Goal: Task Accomplishment & Management: Manage account settings

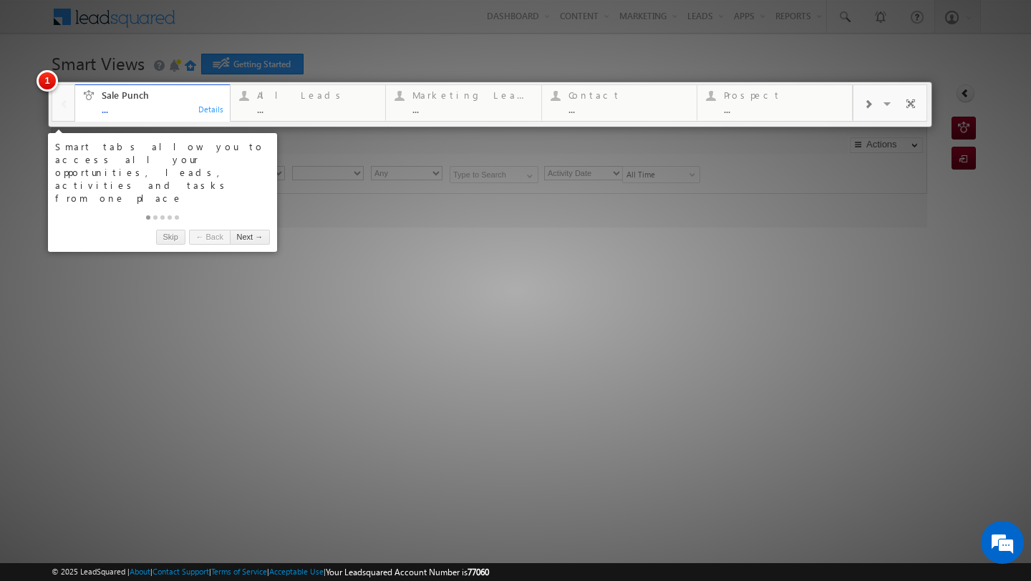
type input "Any Owner"
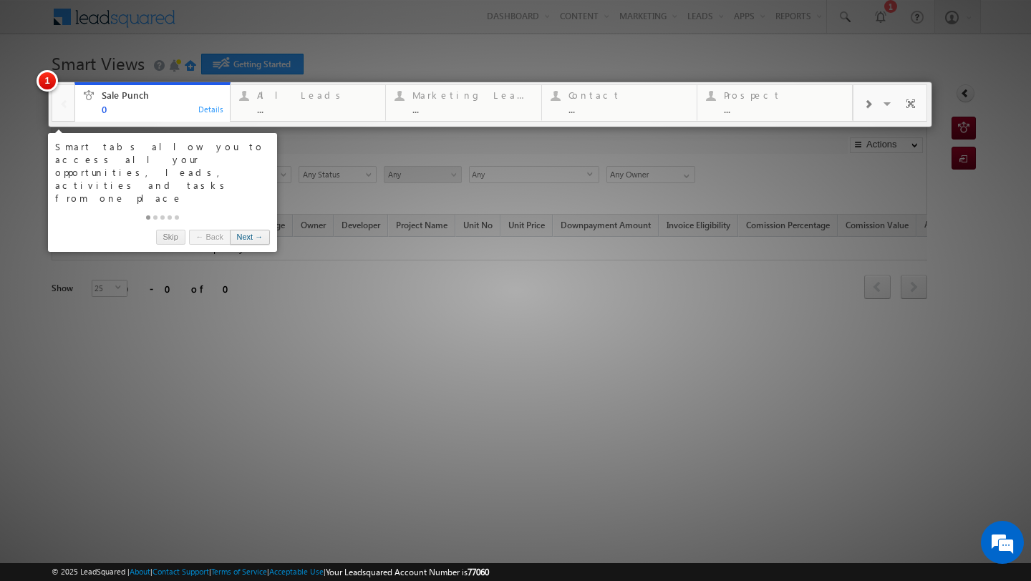
click at [253, 230] on link "Next →" at bounding box center [250, 237] width 40 height 15
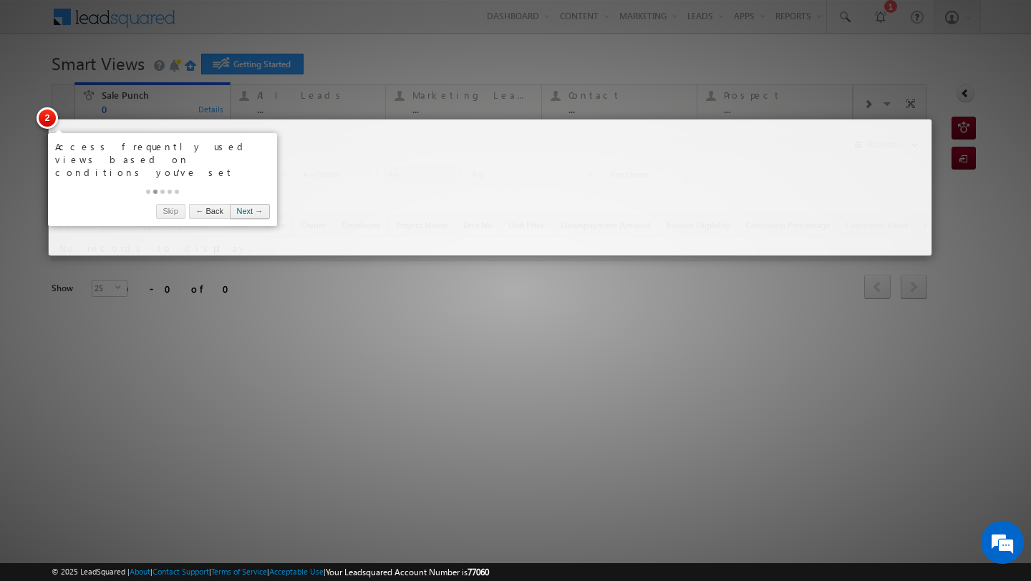
click at [248, 204] on link "Next →" at bounding box center [250, 211] width 40 height 15
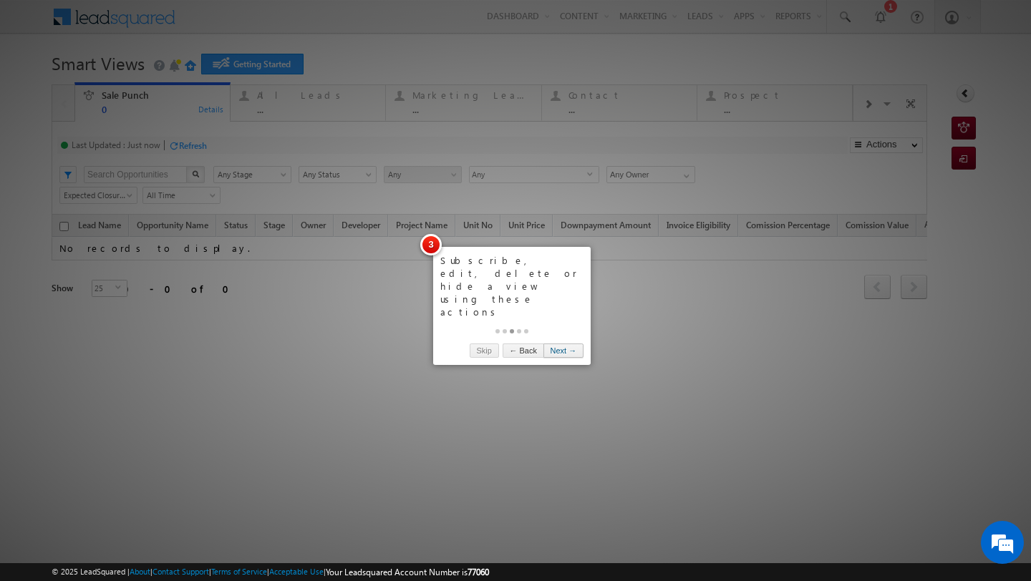
click at [559, 344] on link "Next →" at bounding box center [563, 351] width 40 height 15
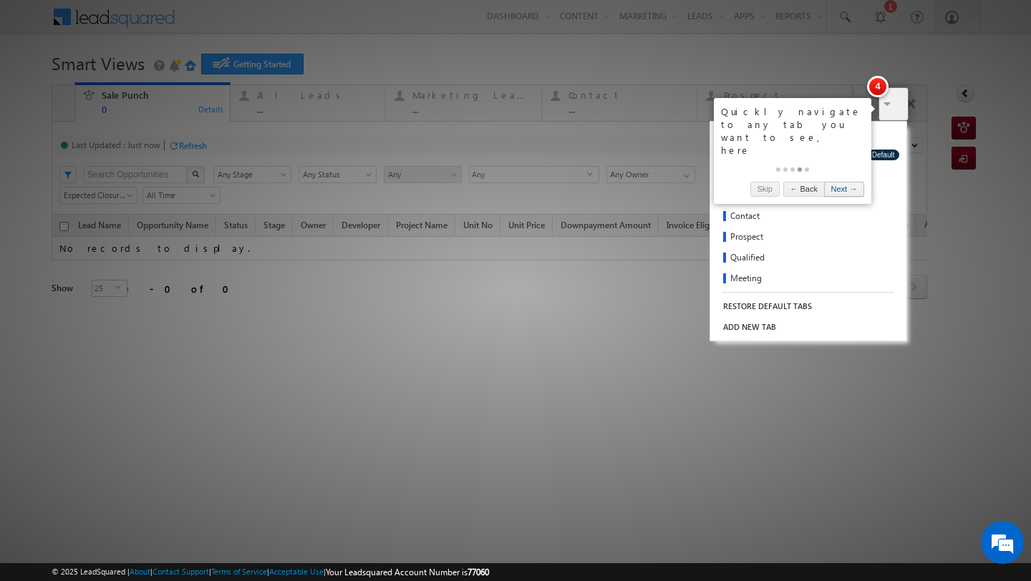
click at [842, 182] on link "Next →" at bounding box center [844, 189] width 40 height 15
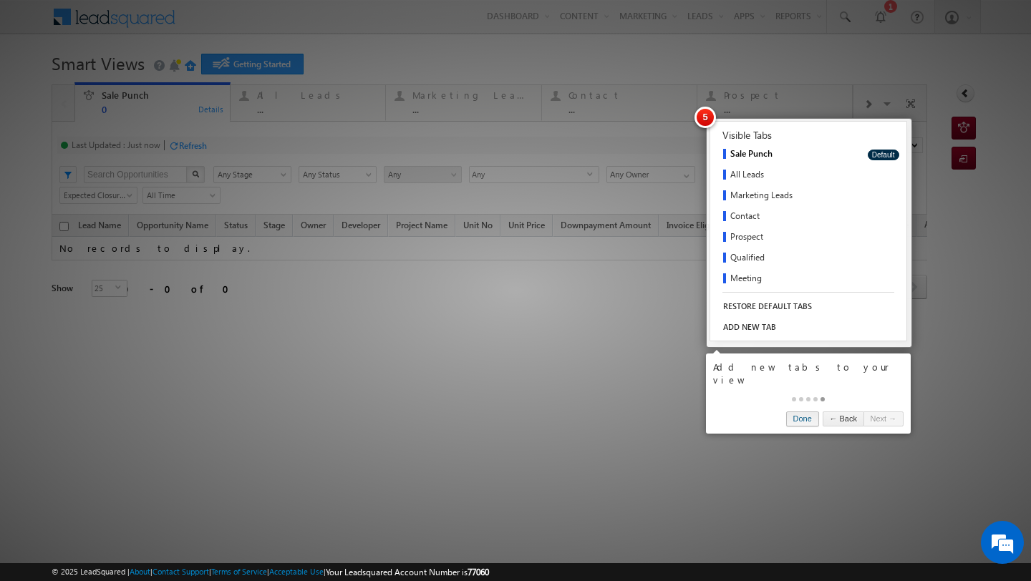
click at [786, 412] on link "Done" at bounding box center [802, 419] width 33 height 15
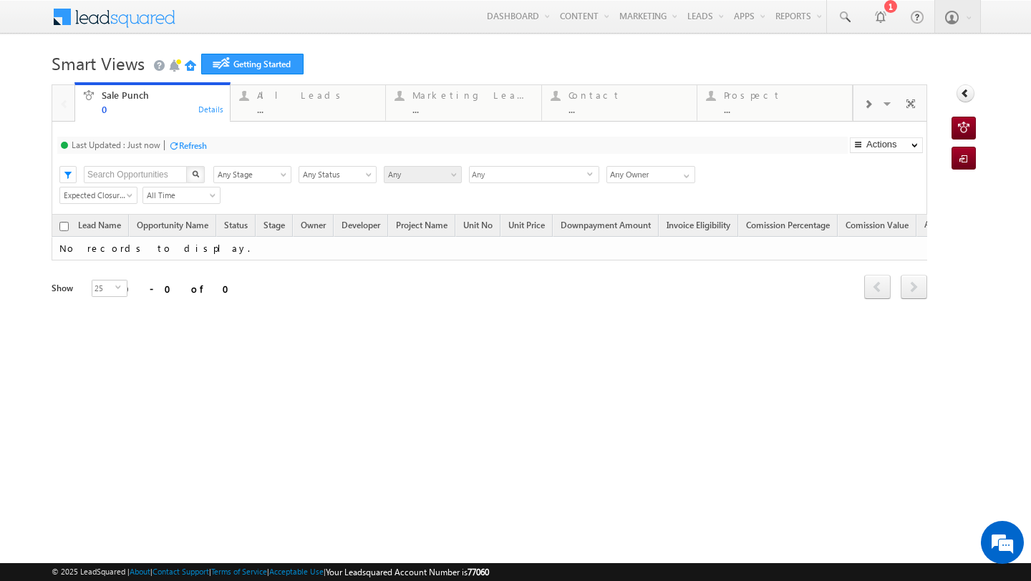
click at [180, 146] on div "Refresh" at bounding box center [193, 145] width 28 height 11
click at [882, 20] on div at bounding box center [879, 16] width 14 height 14
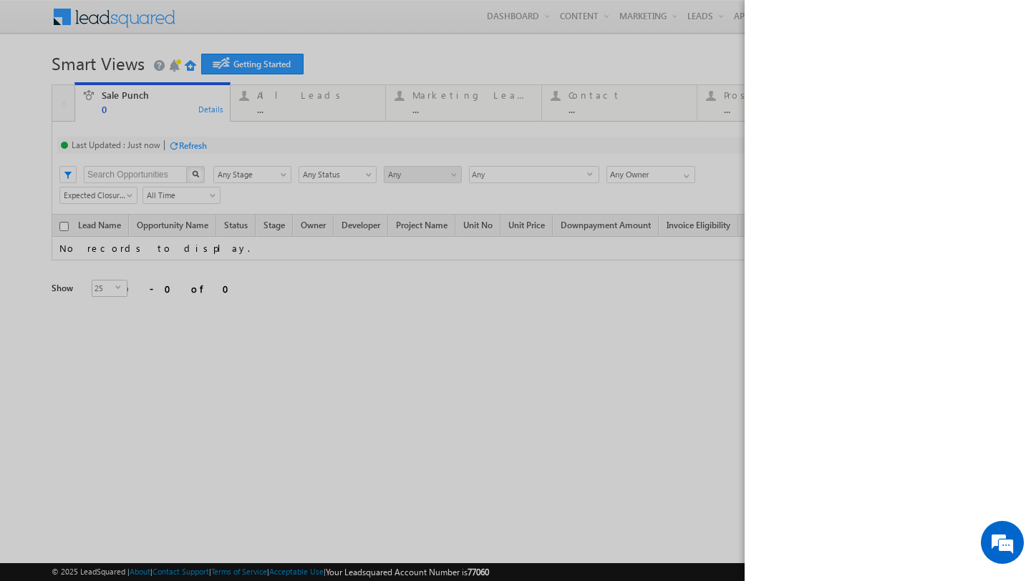
click at [673, 62] on div at bounding box center [515, 290] width 1031 height 581
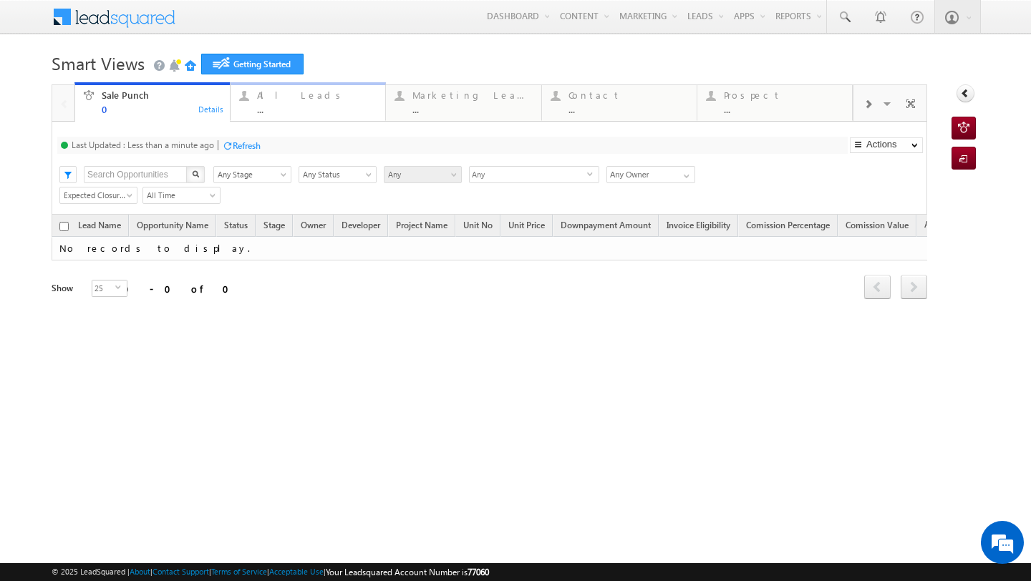
click at [301, 97] on div "All Leads" at bounding box center [317, 94] width 120 height 11
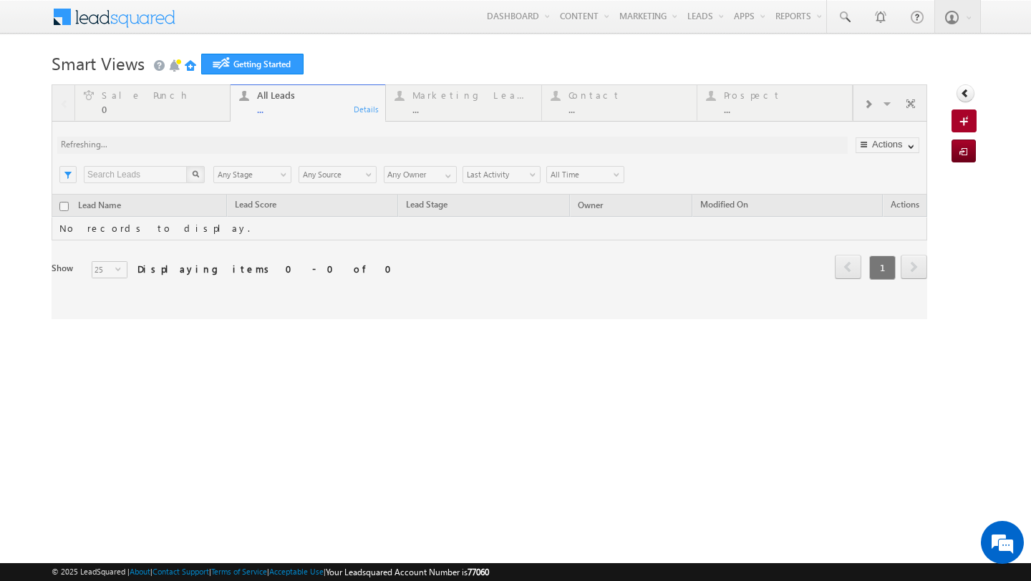
click at [142, 112] on div at bounding box center [489, 201] width 875 height 235
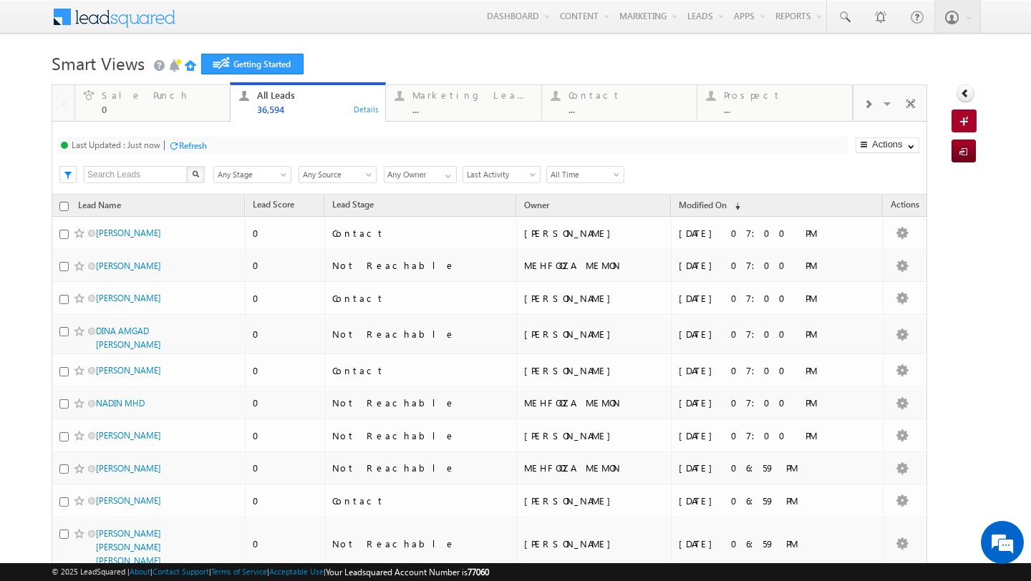
click at [356, 170] on span "Any Source" at bounding box center [335, 174] width 72 height 13
click at [396, 181] on input "Any Owner" at bounding box center [420, 174] width 73 height 17
click at [266, 175] on span "Any Stage" at bounding box center [250, 174] width 72 height 13
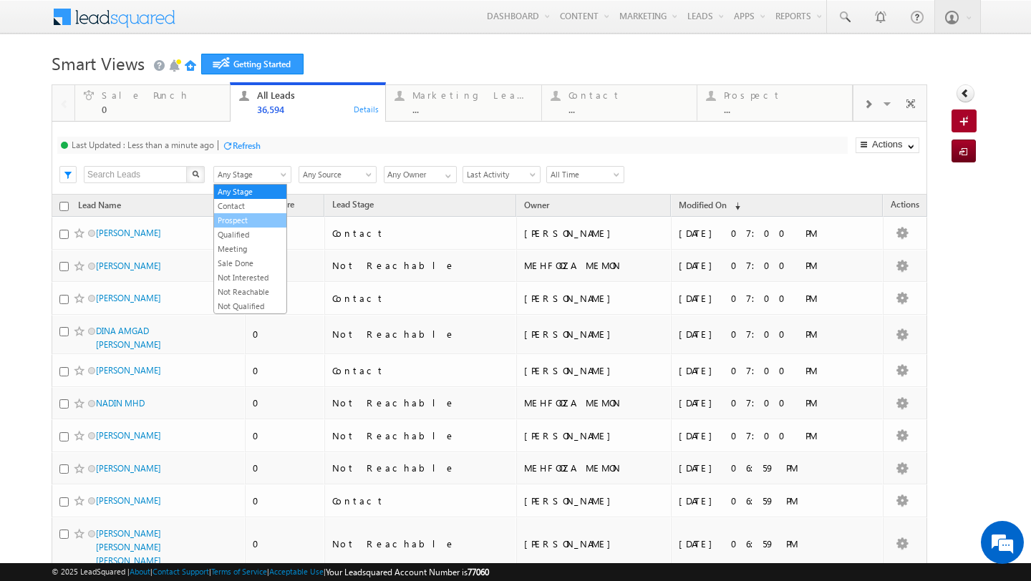
click at [247, 218] on link "Prospect" at bounding box center [250, 220] width 72 height 13
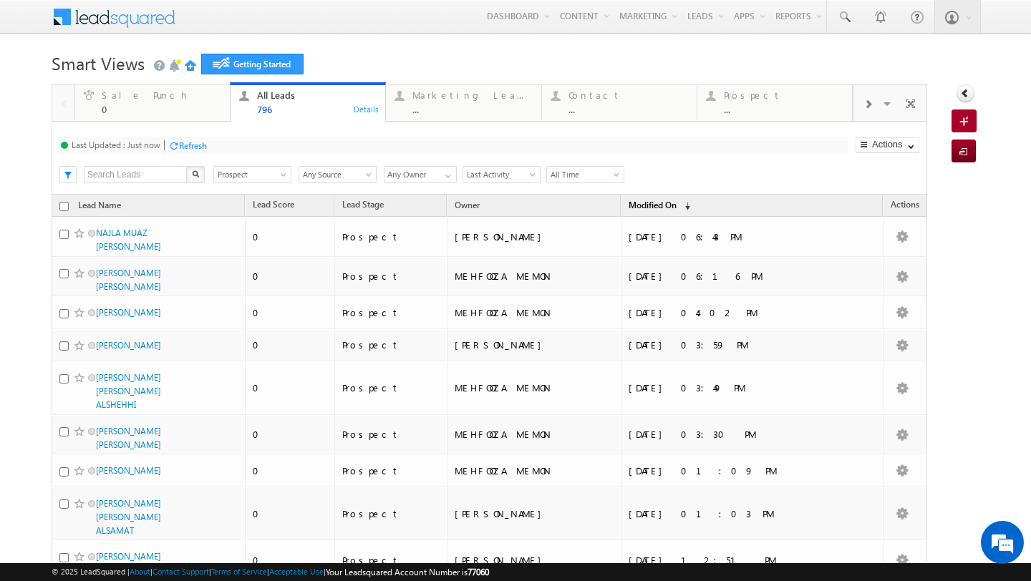
click at [697, 198] on link "Modified On (sorted descending)" at bounding box center [659, 206] width 76 height 19
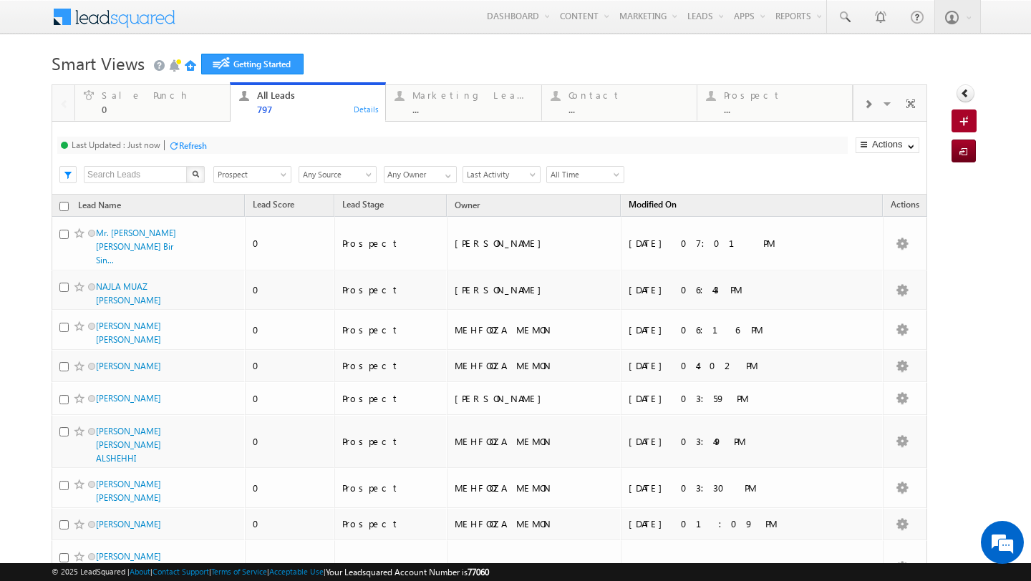
click at [676, 208] on span "Modified On" at bounding box center [652, 204] width 48 height 11
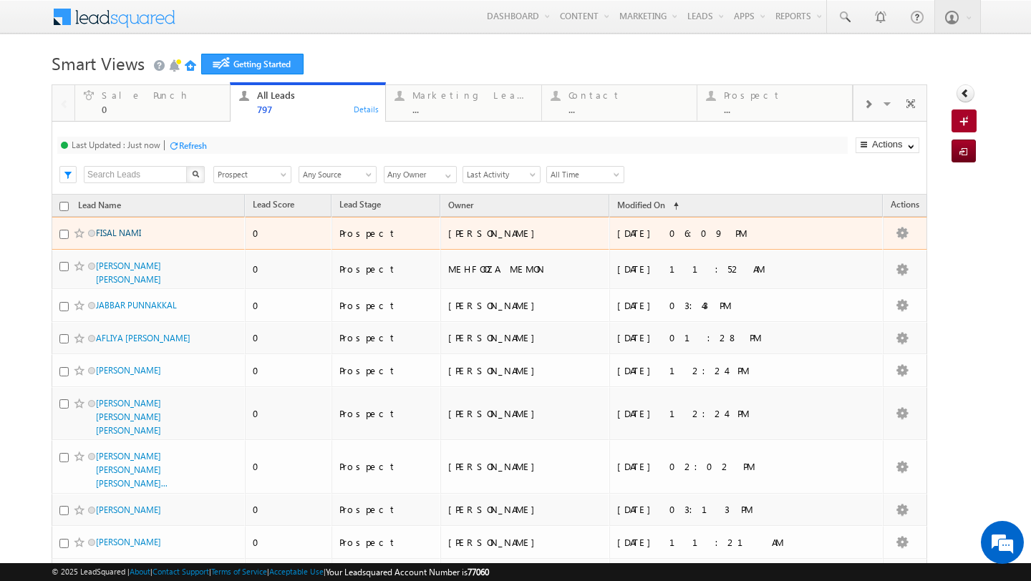
click at [117, 235] on link "FISAL NAMI" at bounding box center [118, 233] width 45 height 11
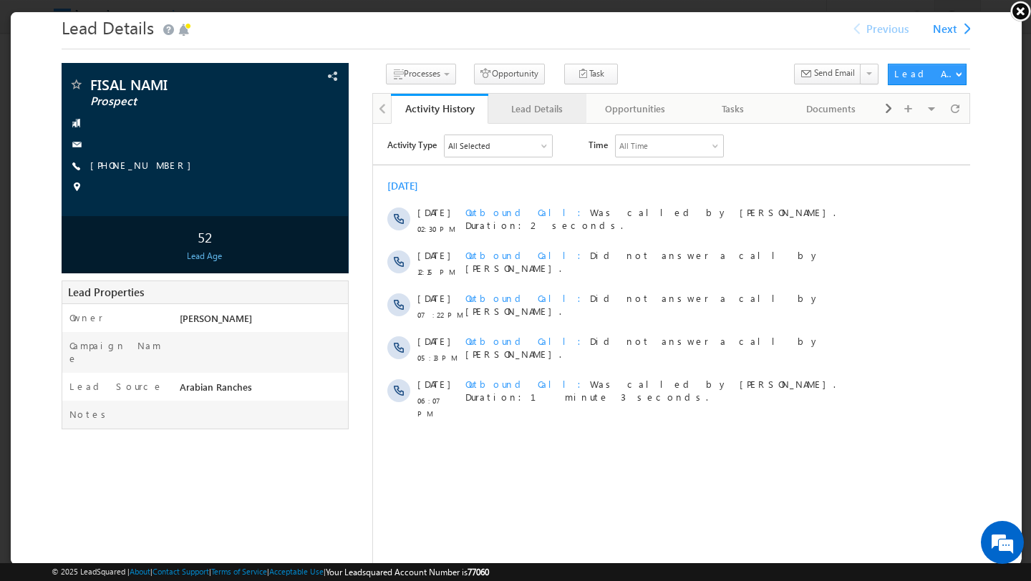
click at [545, 105] on div "Lead Details" at bounding box center [536, 107] width 74 height 17
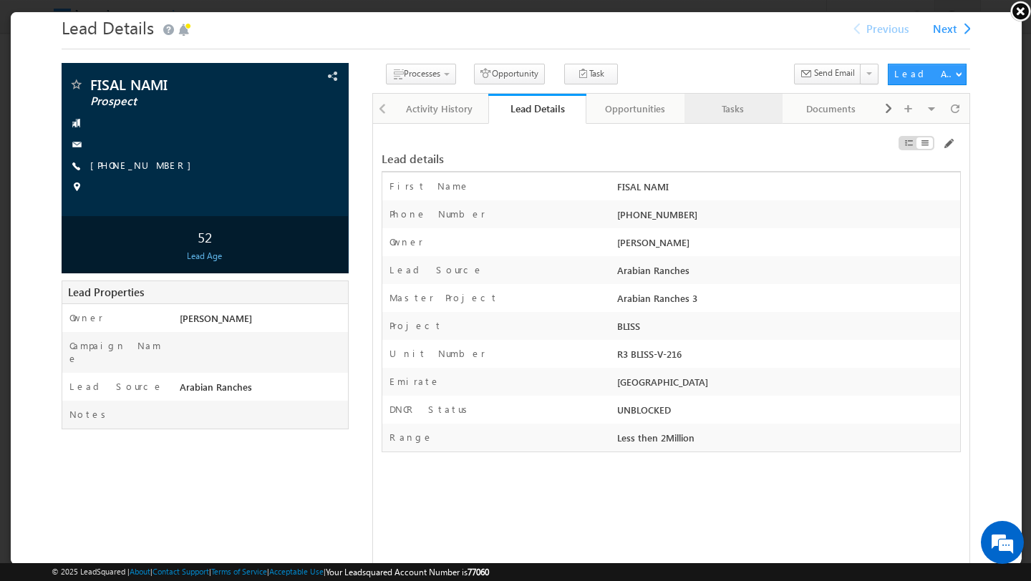
click at [728, 109] on div "Tasks" at bounding box center [732, 107] width 74 height 17
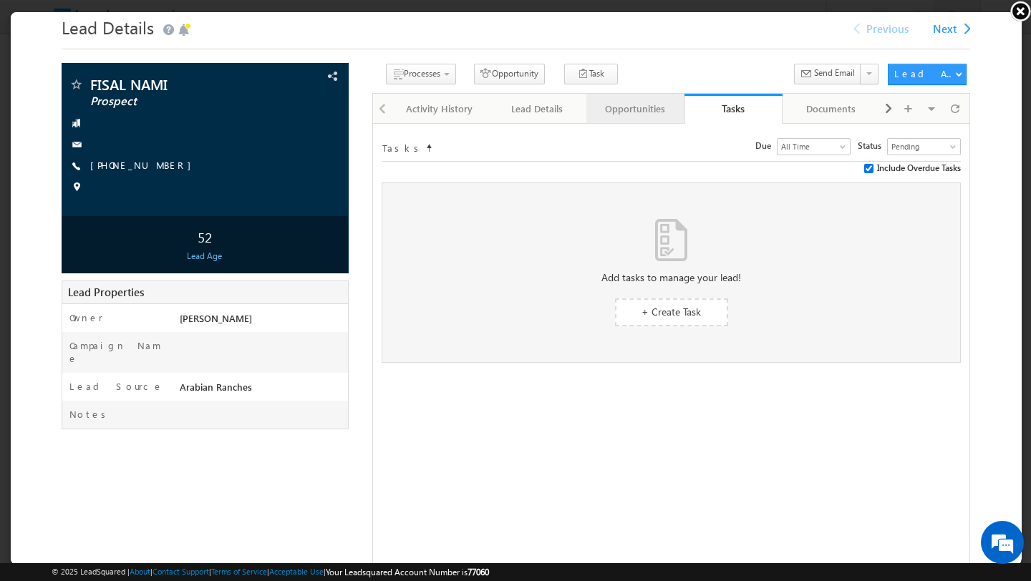
click at [624, 109] on div "Opportunities" at bounding box center [634, 107] width 74 height 17
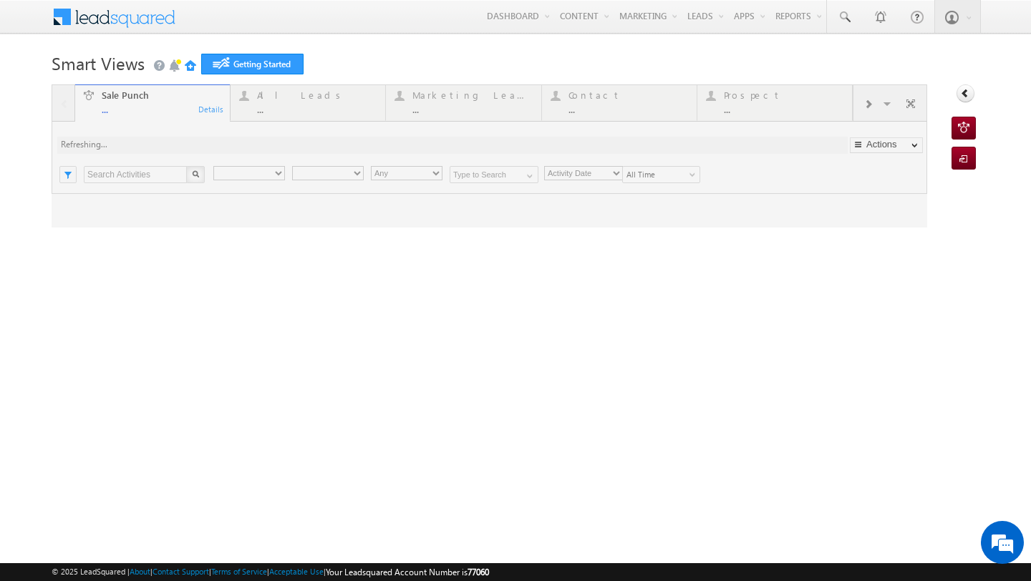
type input "Any Owner"
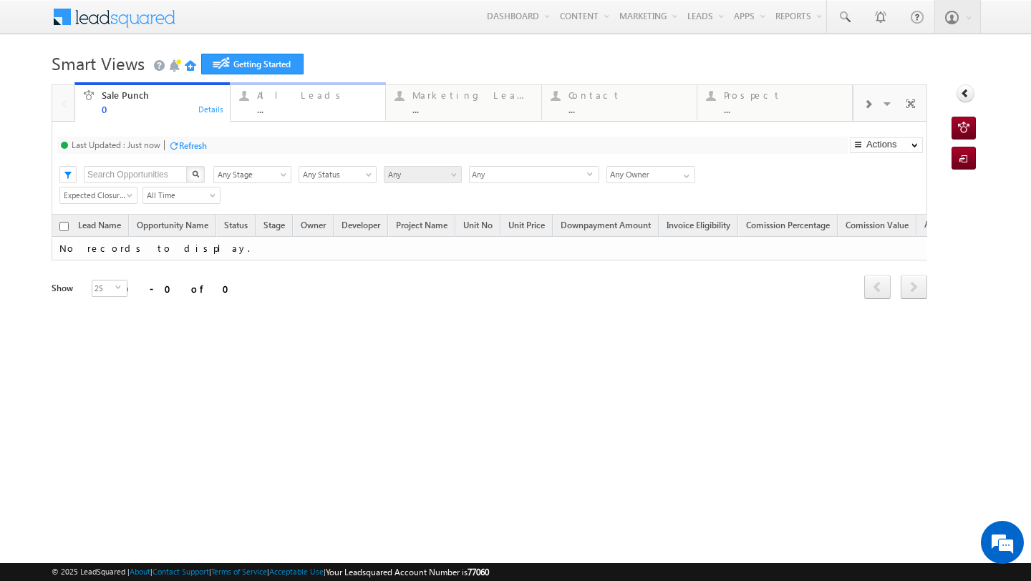
click at [283, 107] on div "..." at bounding box center [317, 109] width 120 height 11
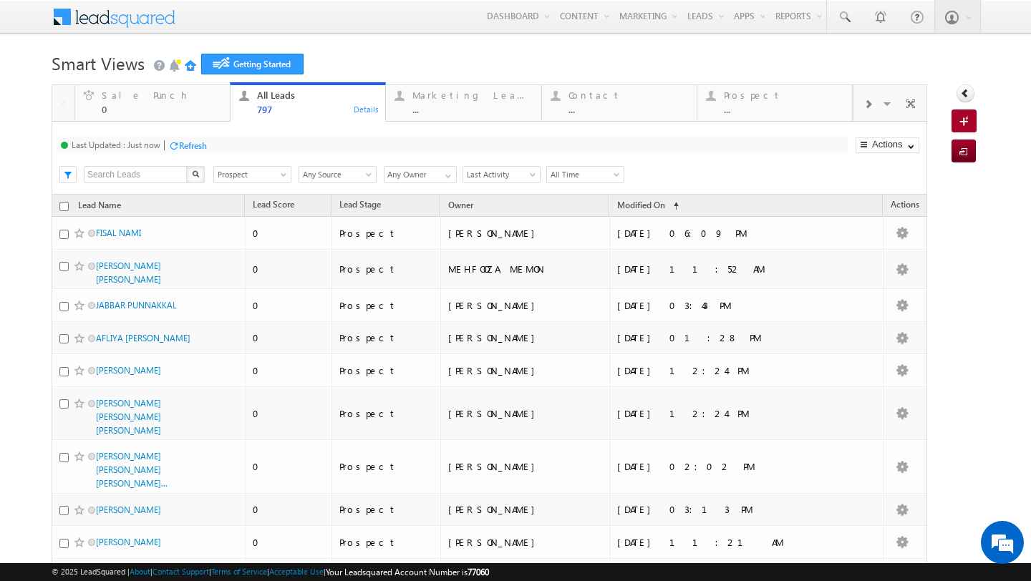
click at [277, 174] on span "Prospect" at bounding box center [250, 174] width 72 height 13
click at [249, 234] on link "Qualified" at bounding box center [250, 234] width 72 height 13
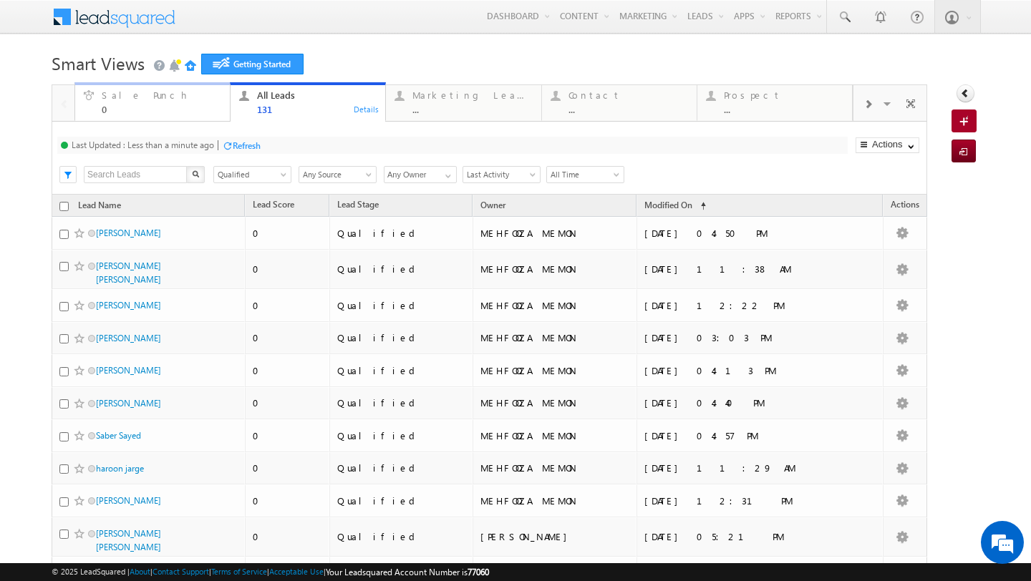
click at [160, 111] on div "0" at bounding box center [162, 109] width 120 height 11
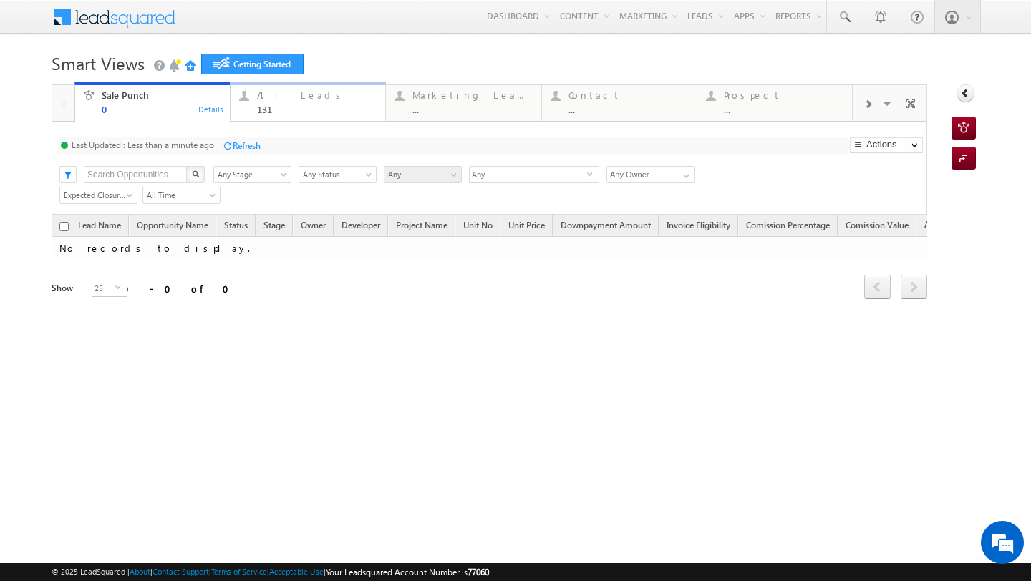
click at [288, 106] on div "131" at bounding box center [317, 109] width 120 height 11
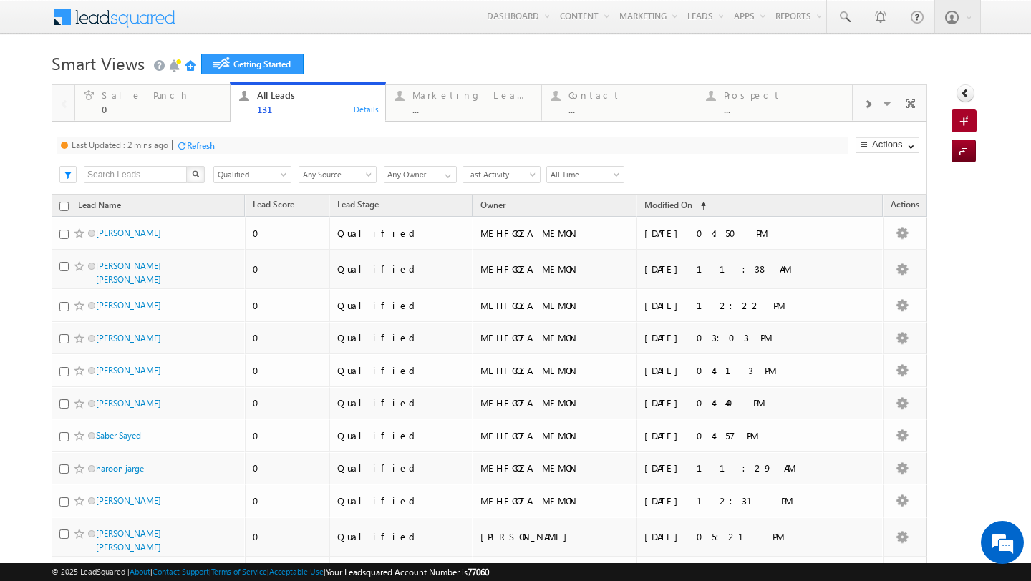
click at [195, 144] on div "Refresh" at bounding box center [201, 145] width 28 height 11
click at [418, 105] on div "..." at bounding box center [472, 109] width 120 height 11
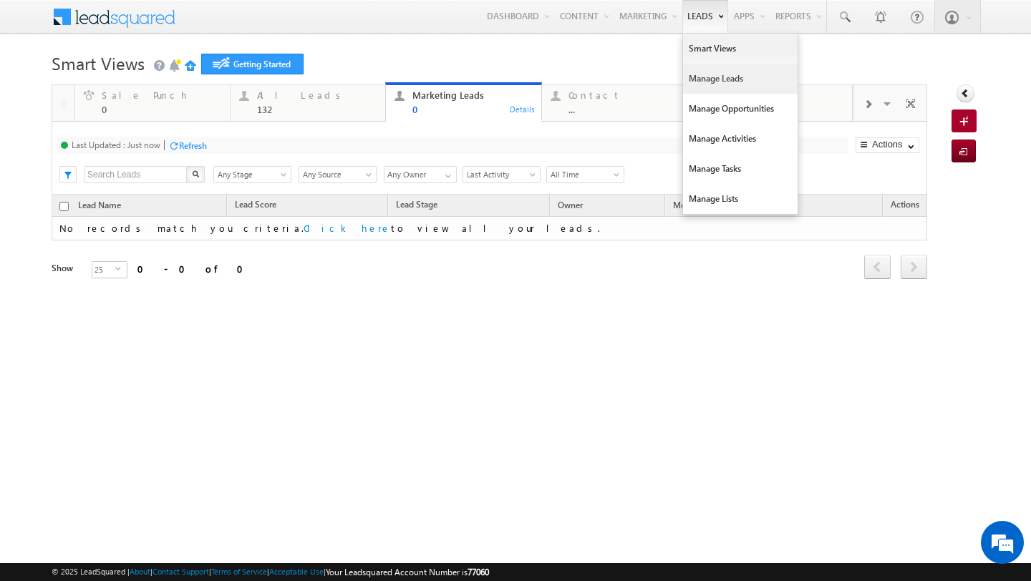
click at [699, 77] on link "Manage Leads" at bounding box center [740, 79] width 115 height 30
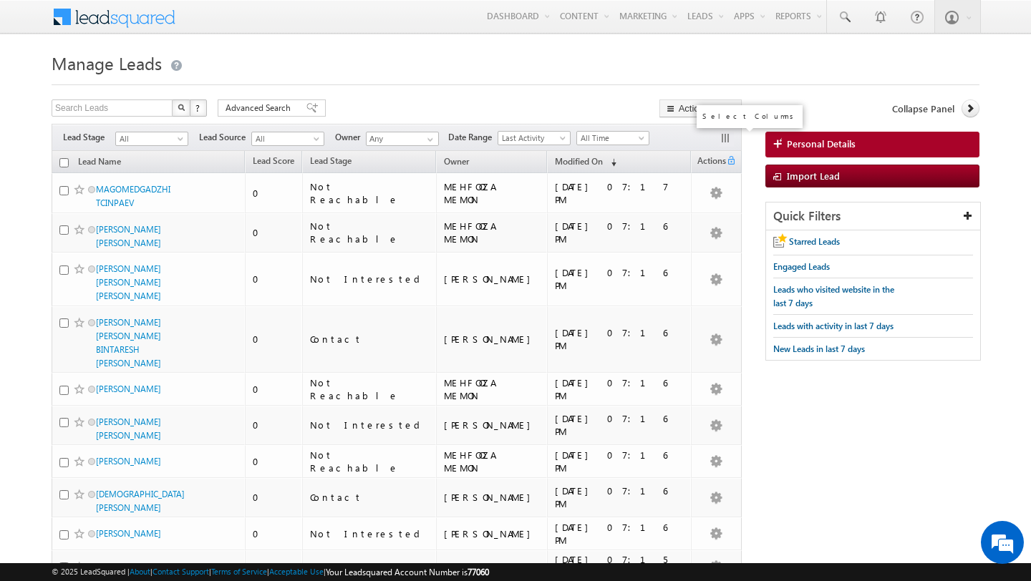
click at [723, 135] on button "button" at bounding box center [726, 139] width 14 height 14
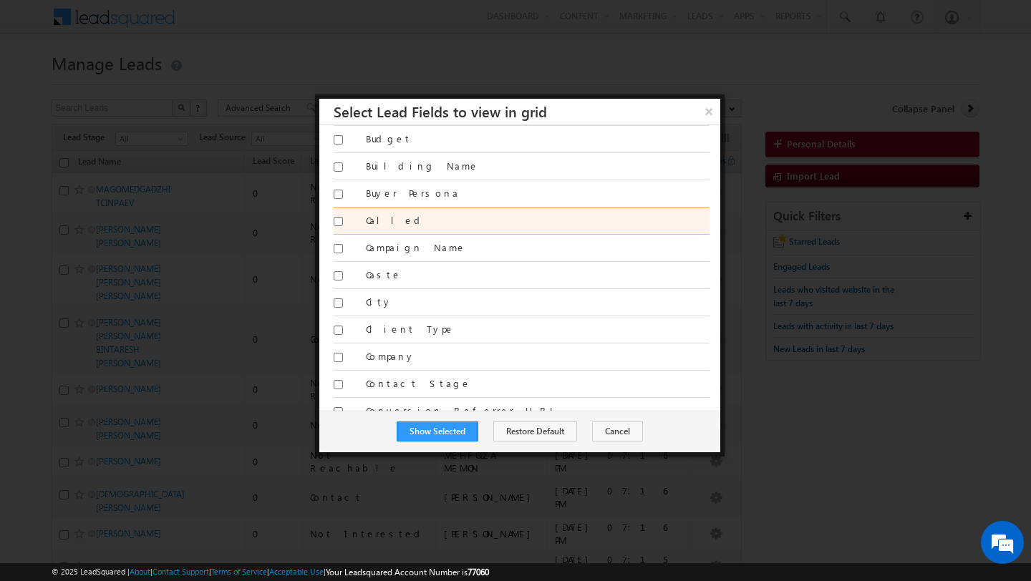
scroll to position [88, 0]
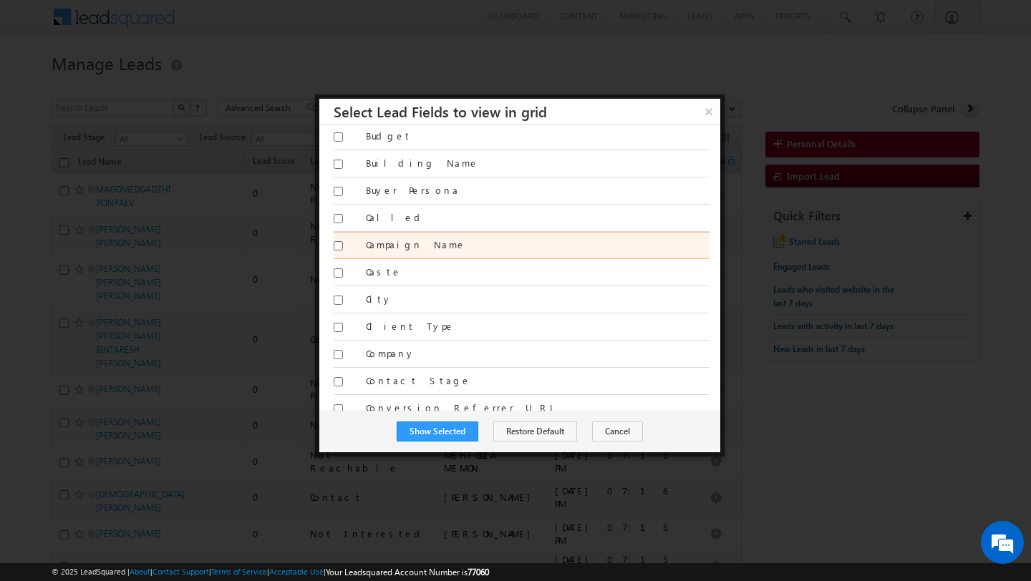
click at [382, 243] on label "Campaign Name" at bounding box center [538, 244] width 344 height 13
click at [343, 243] on input "Campaign Name" at bounding box center [337, 245] width 9 height 9
checkbox input "true"
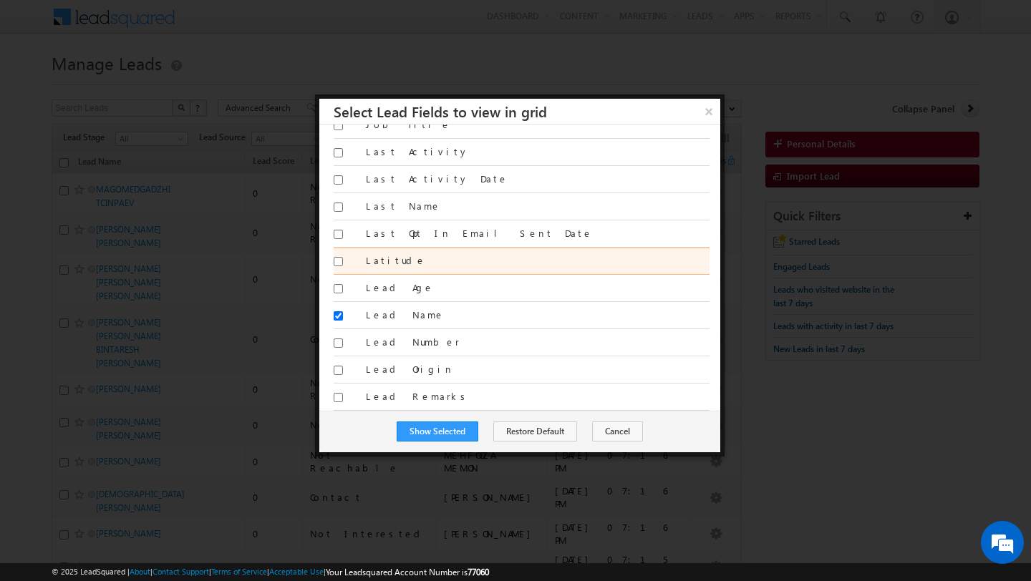
scroll to position [1026, 0]
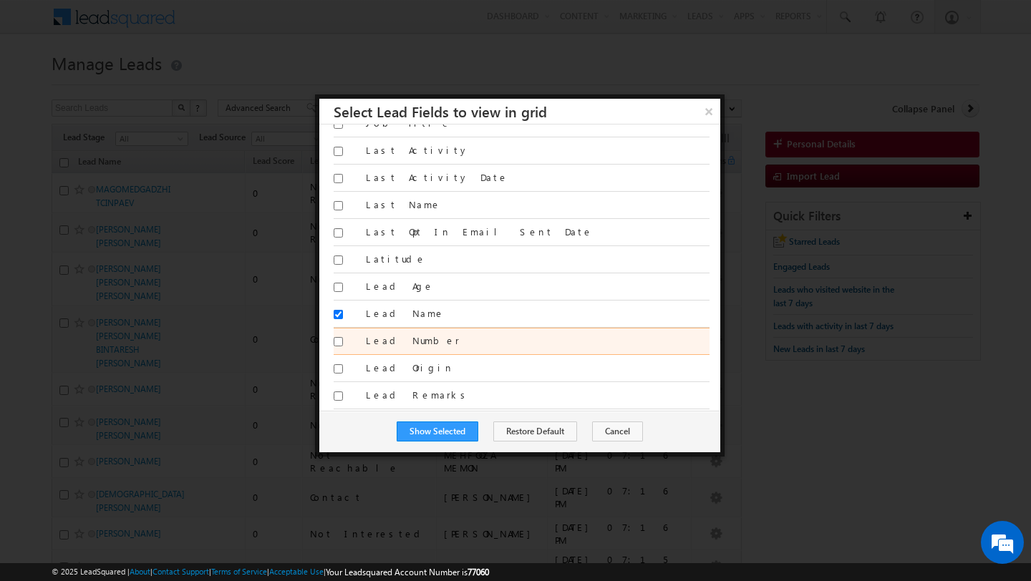
click at [366, 344] on label "Lead Number" at bounding box center [538, 340] width 344 height 13
click at [343, 344] on input "Lead Number" at bounding box center [337, 341] width 9 height 9
checkbox input "true"
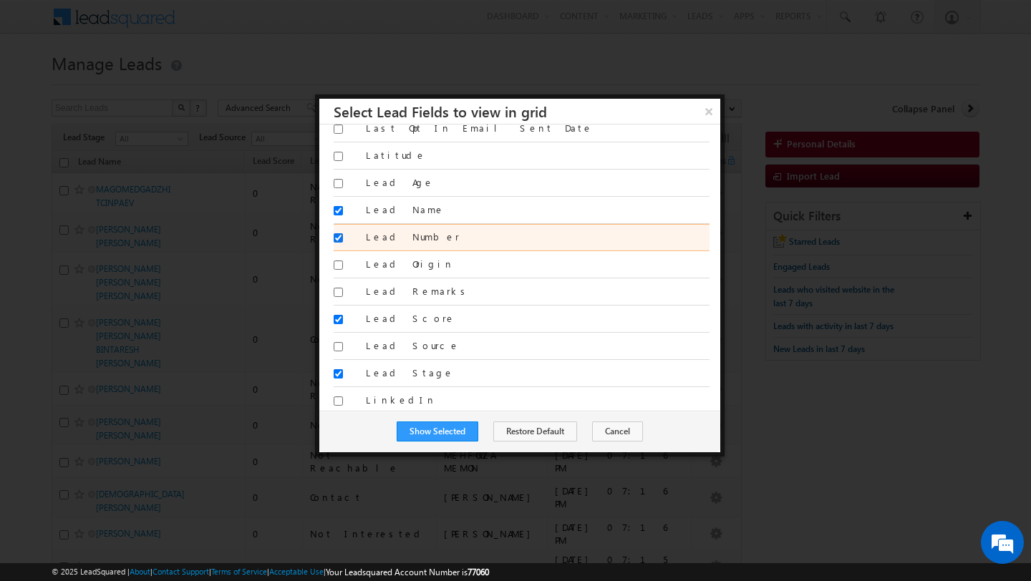
scroll to position [1133, 0]
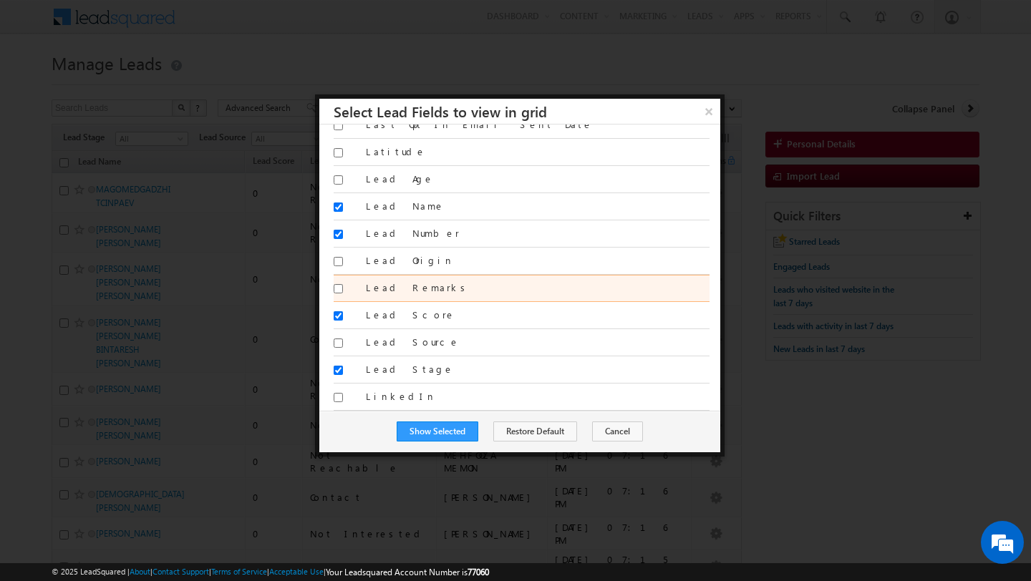
click at [352, 288] on div at bounding box center [344, 291] width 22 height 20
click at [355, 281] on div at bounding box center [344, 291] width 22 height 20
click at [336, 288] on input "Lead Remarks" at bounding box center [337, 288] width 9 height 9
checkbox input "true"
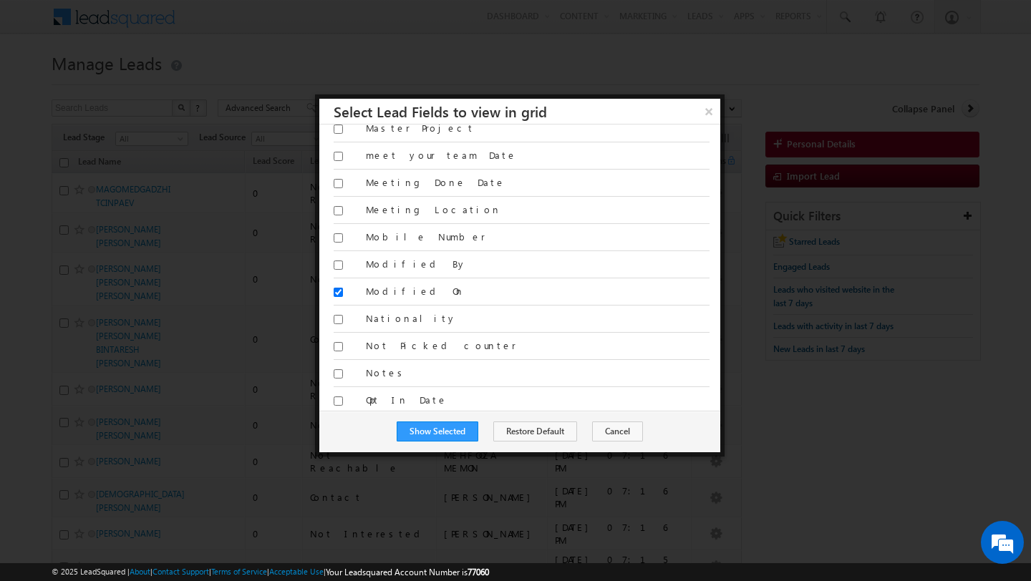
scroll to position [1496, 0]
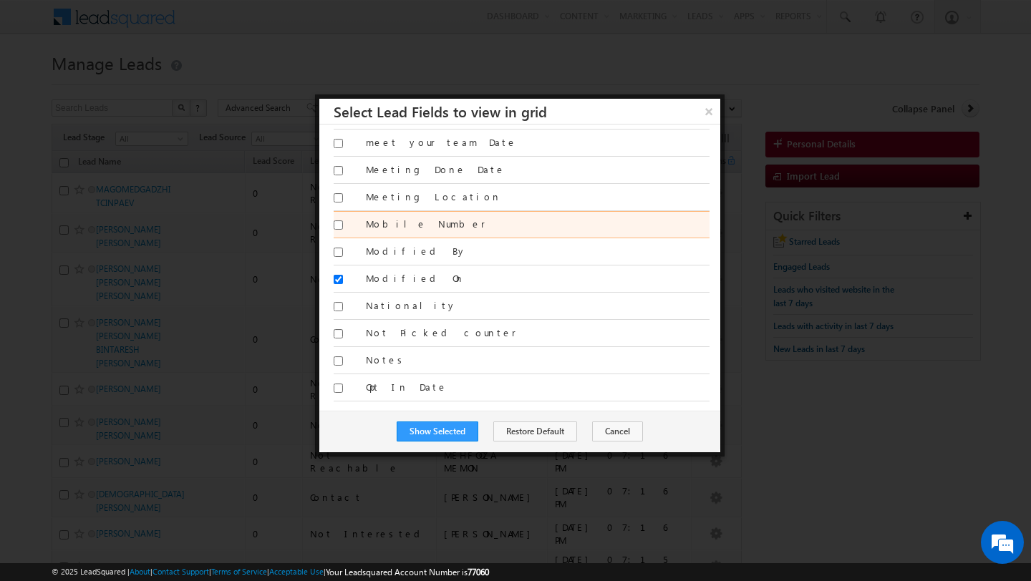
click at [355, 225] on div at bounding box center [344, 228] width 22 height 20
click at [339, 222] on input "Mobile Number" at bounding box center [337, 224] width 9 height 9
checkbox input "true"
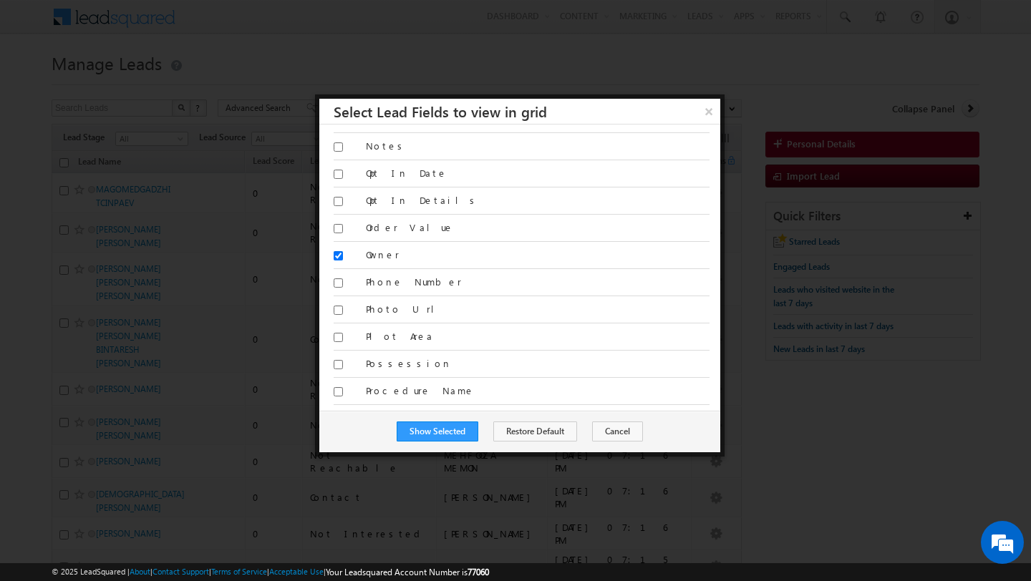
scroll to position [1718, 0]
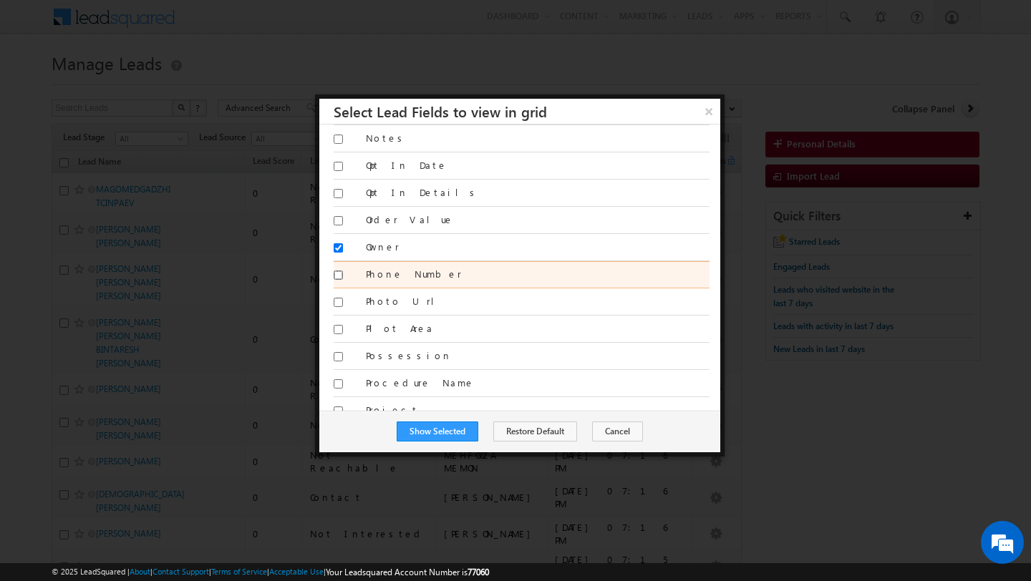
click at [338, 273] on input "Phone Number" at bounding box center [337, 275] width 9 height 9
checkbox input "true"
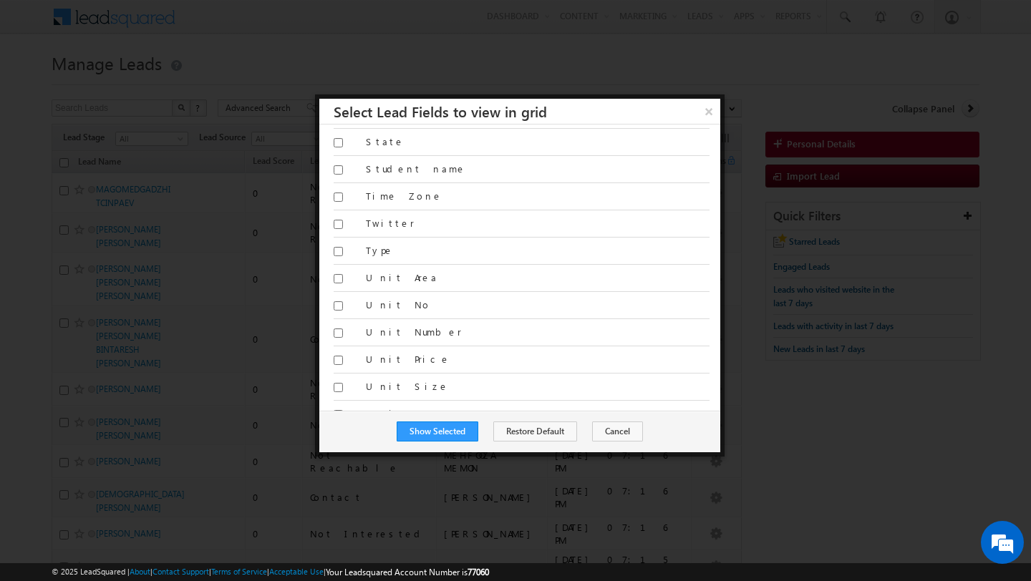
scroll to position [2667, 0]
click at [437, 435] on button "Show Selected" at bounding box center [437, 432] width 82 height 20
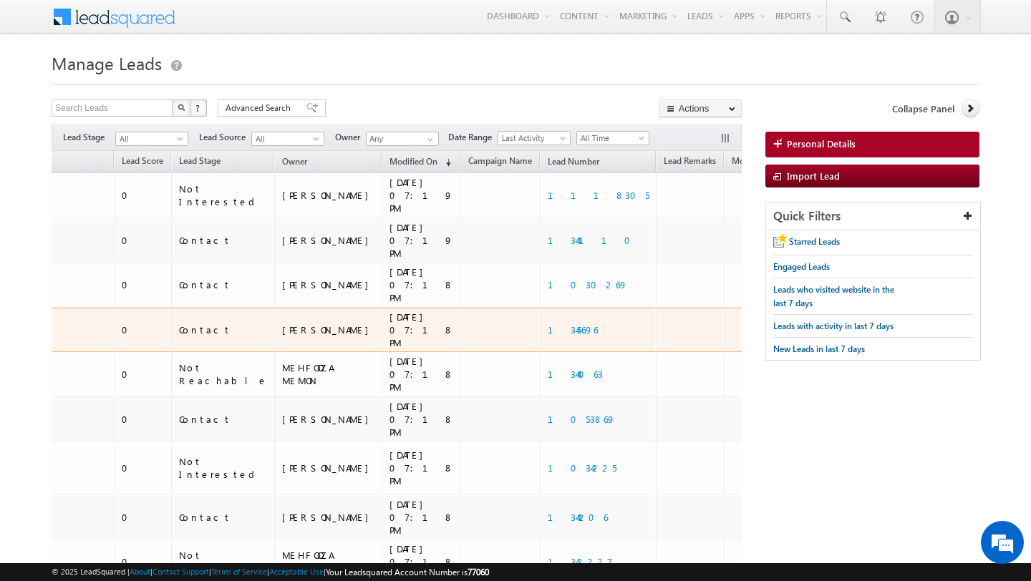
scroll to position [0, 214]
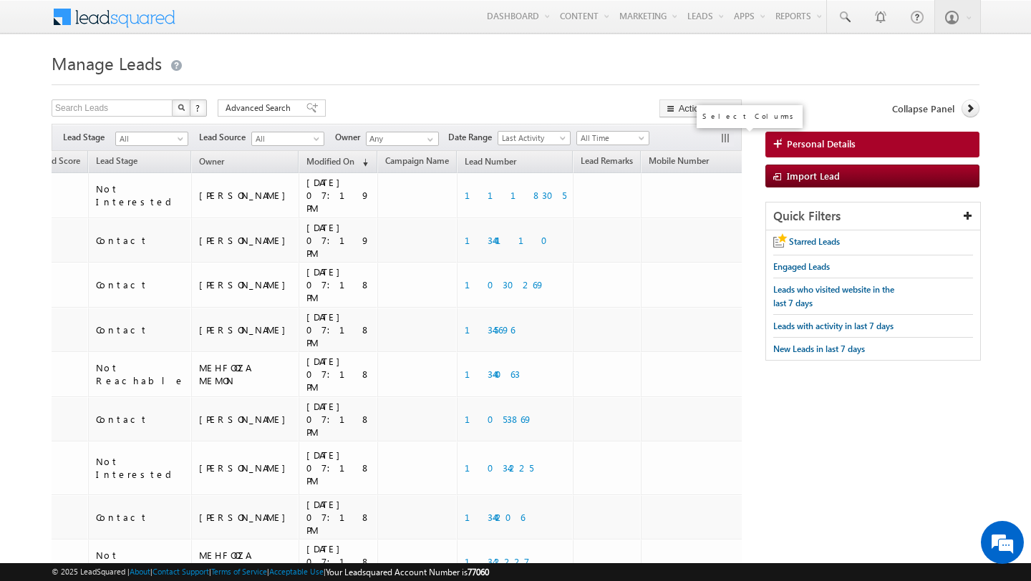
click at [726, 137] on button "button" at bounding box center [726, 139] width 14 height 14
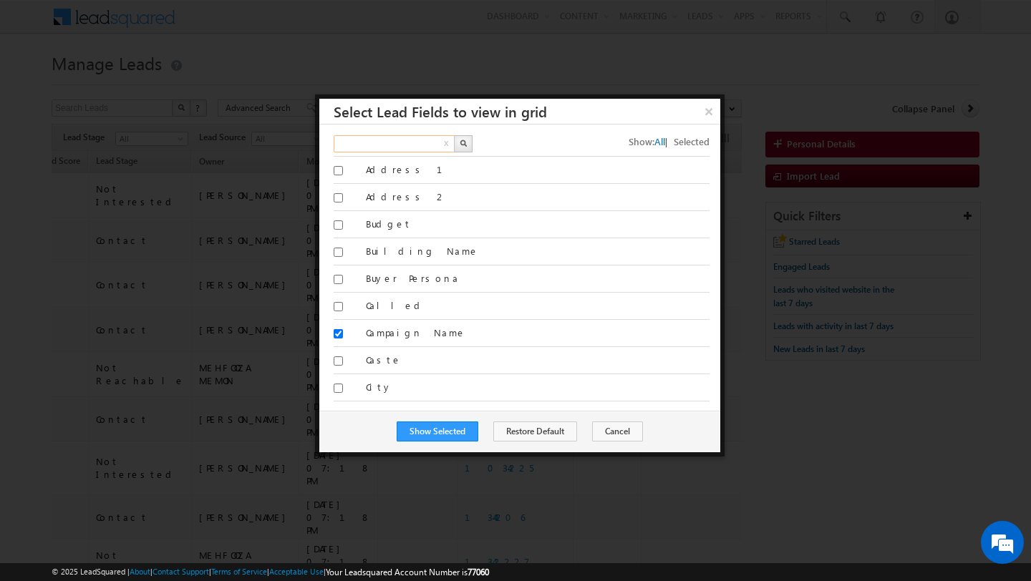
click at [420, 142] on input "text" at bounding box center [394, 143] width 122 height 17
type input "lead number"
click at [463, 143] on img "button" at bounding box center [462, 143] width 7 height 7
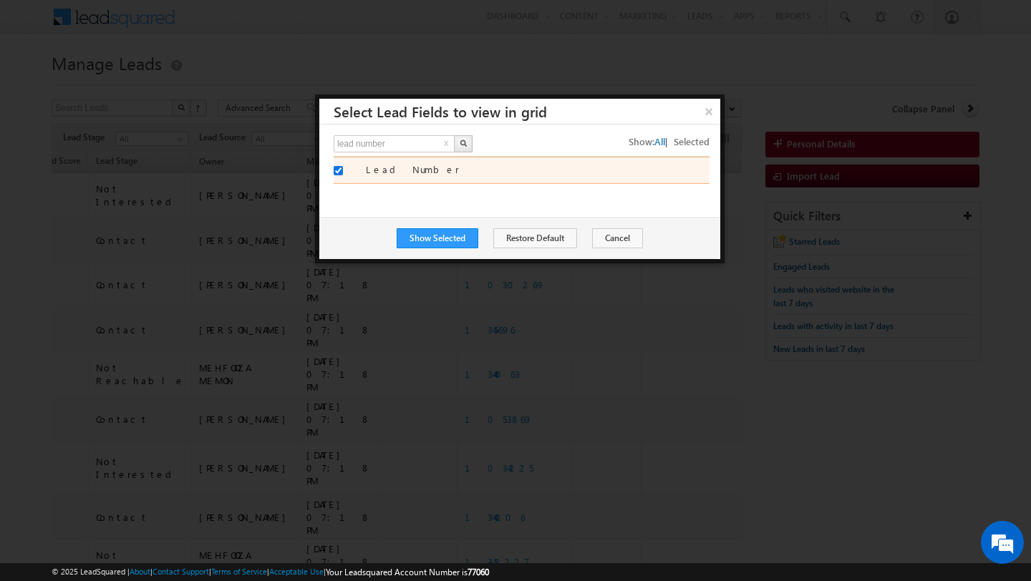
click at [339, 167] on input "Lead Number" at bounding box center [337, 170] width 9 height 9
checkbox input "false"
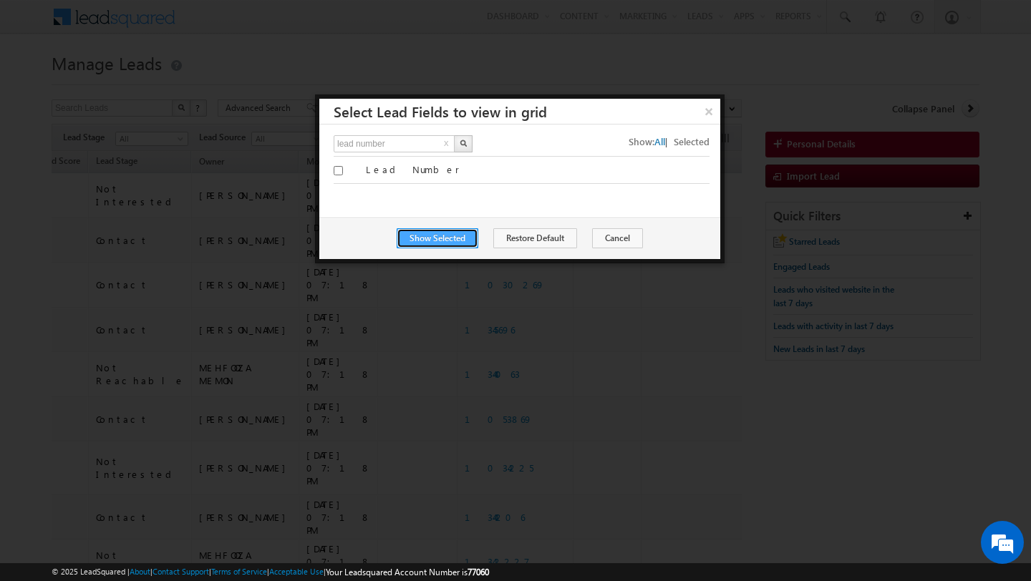
click at [436, 243] on button "Show Selected" at bounding box center [437, 238] width 82 height 20
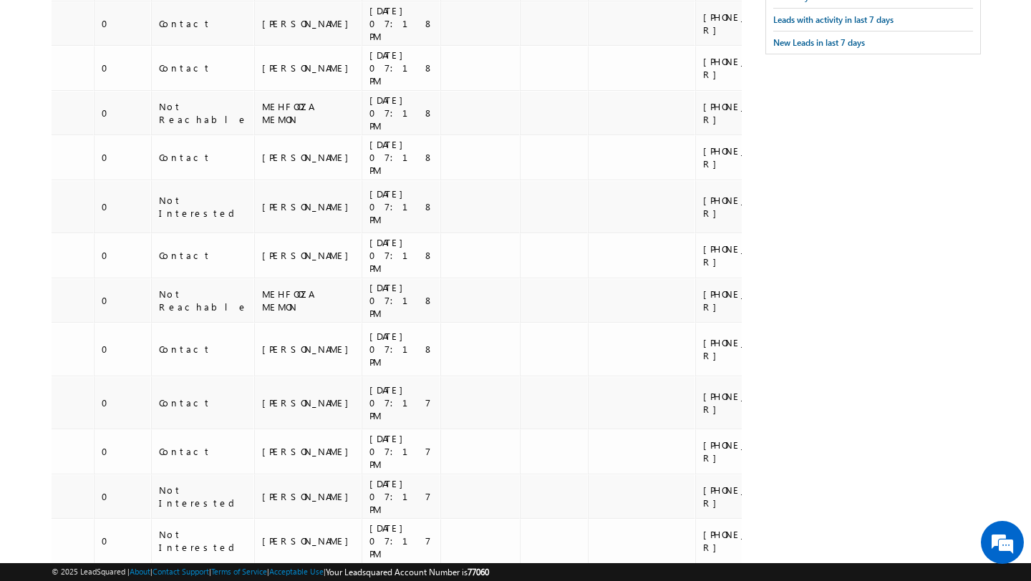
scroll to position [0, 0]
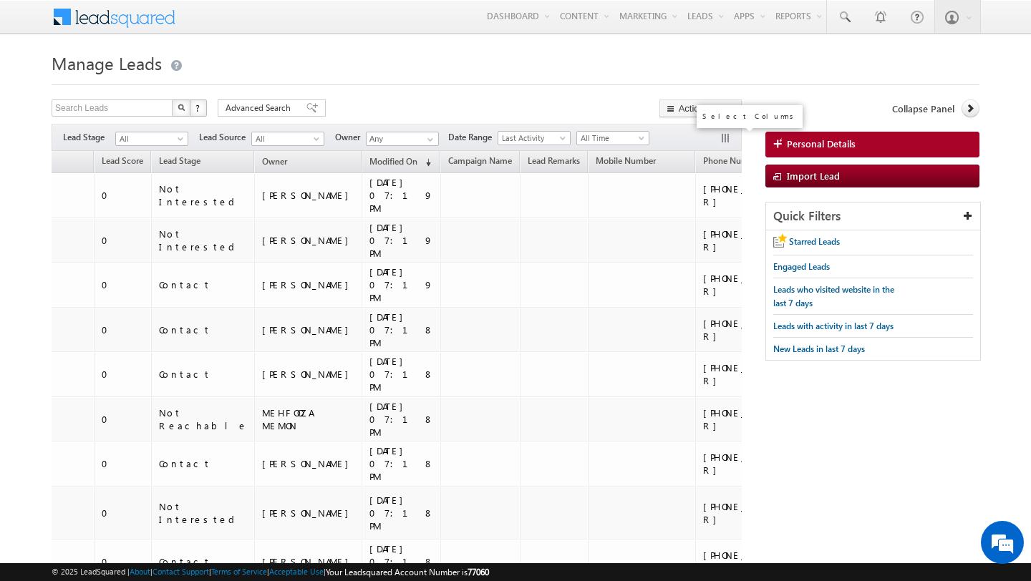
click at [724, 135] on button "button" at bounding box center [726, 139] width 14 height 14
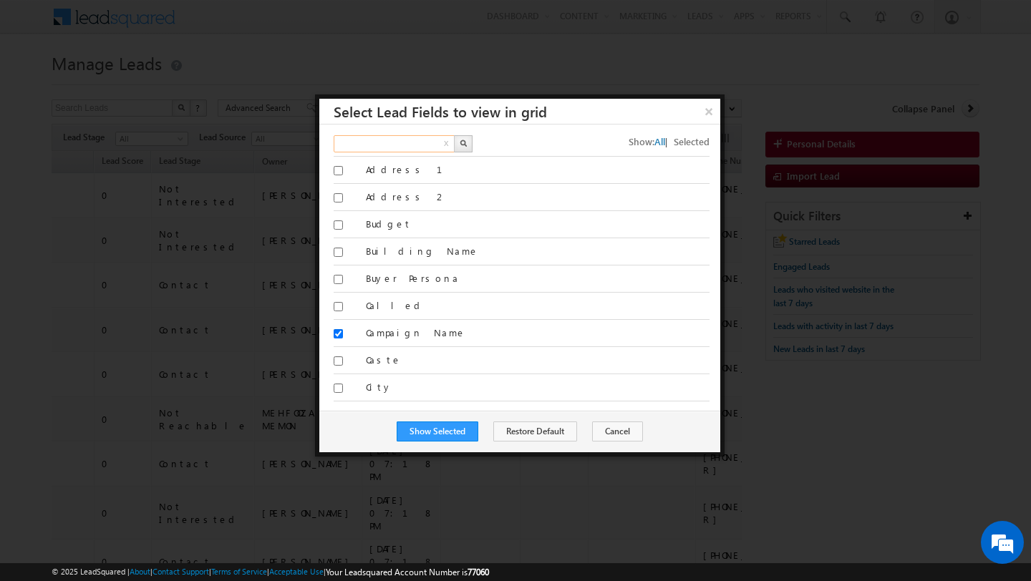
click at [380, 143] on input "text" at bounding box center [394, 143] width 122 height 17
type input "campa"
click at [463, 144] on img "button" at bounding box center [462, 143] width 7 height 7
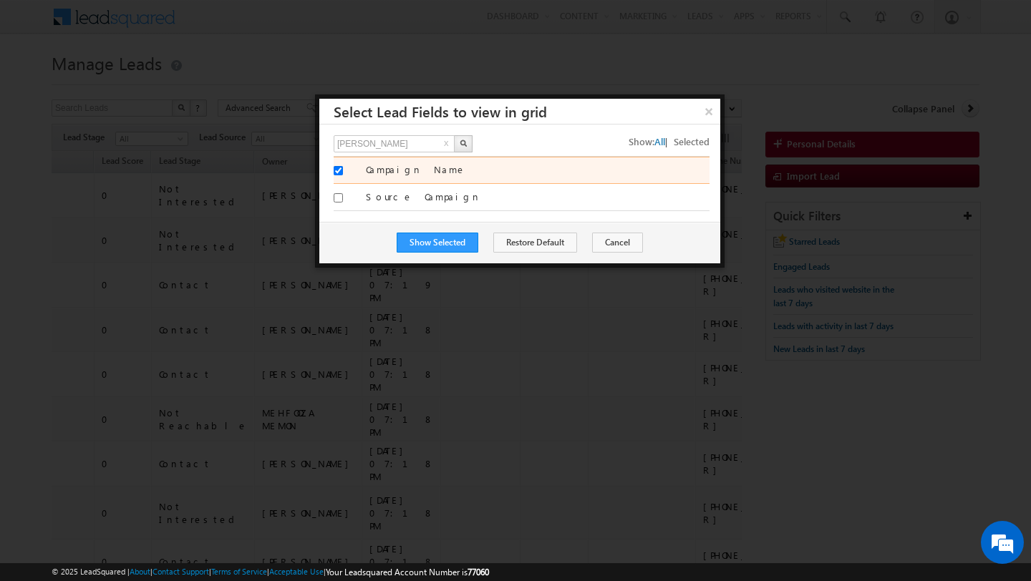
click at [403, 164] on label "Campaign Name" at bounding box center [538, 169] width 344 height 13
click at [343, 166] on input "Campaign Name" at bounding box center [337, 170] width 9 height 9
checkbox input "false"
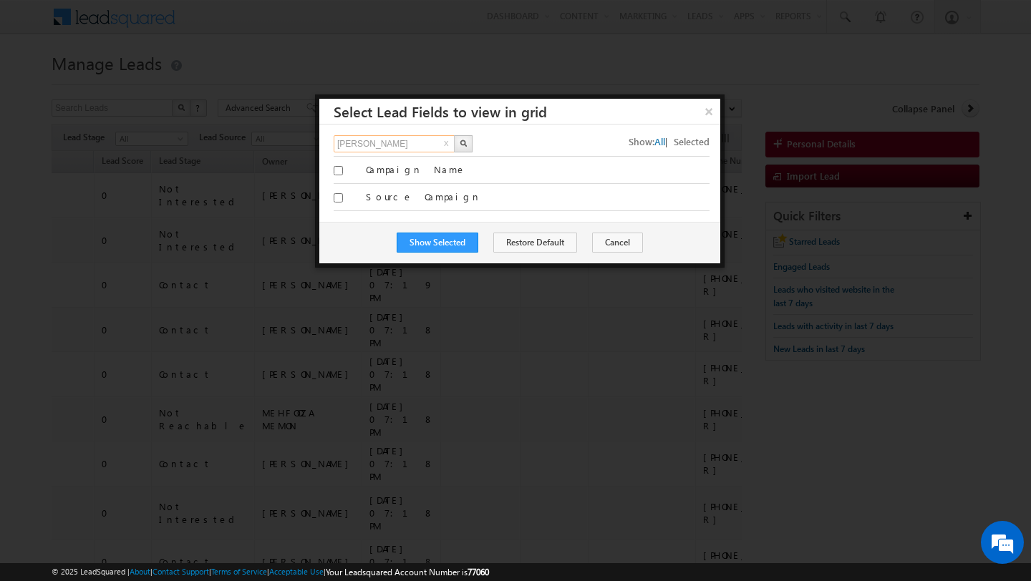
click at [379, 144] on input "campa" at bounding box center [394, 143] width 122 height 17
type input "lead rem"
click at [464, 142] on img "button" at bounding box center [462, 143] width 7 height 7
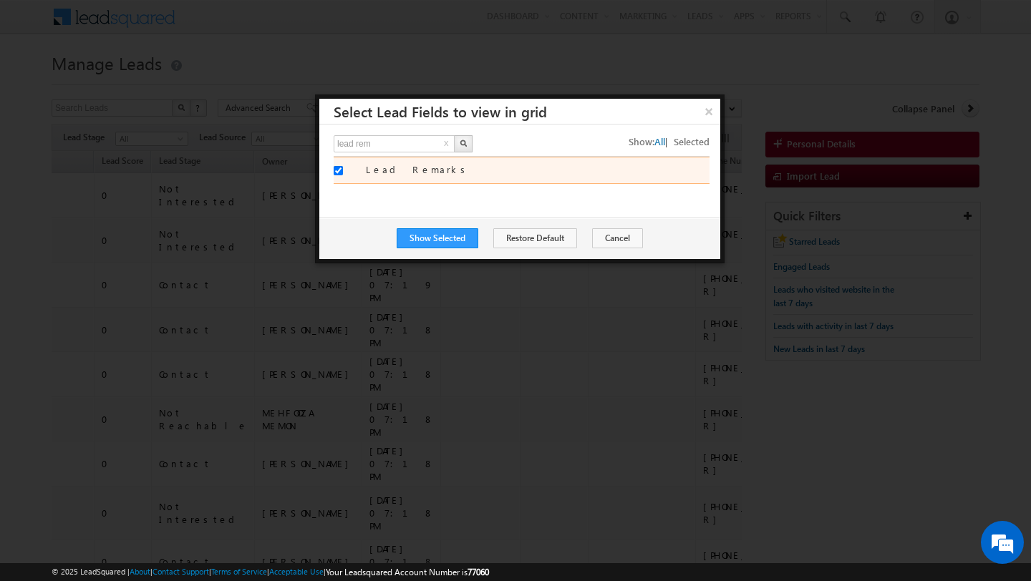
click at [431, 163] on label "Lead Remarks" at bounding box center [538, 169] width 344 height 13
click at [343, 166] on input "Lead Remarks" at bounding box center [337, 170] width 9 height 9
checkbox input "false"
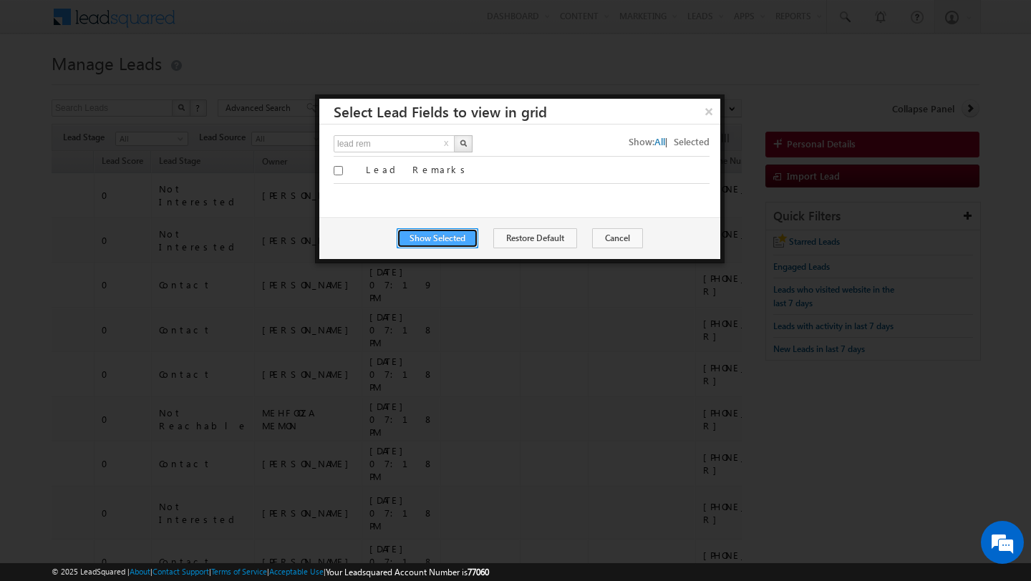
click at [434, 238] on button "Show Selected" at bounding box center [437, 238] width 82 height 20
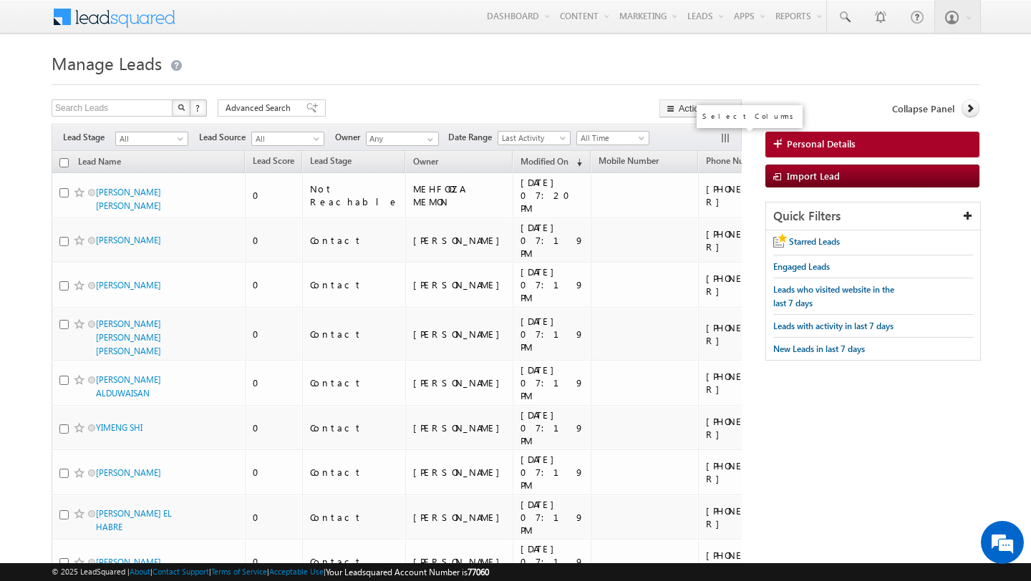
click at [725, 137] on button "button" at bounding box center [726, 139] width 14 height 14
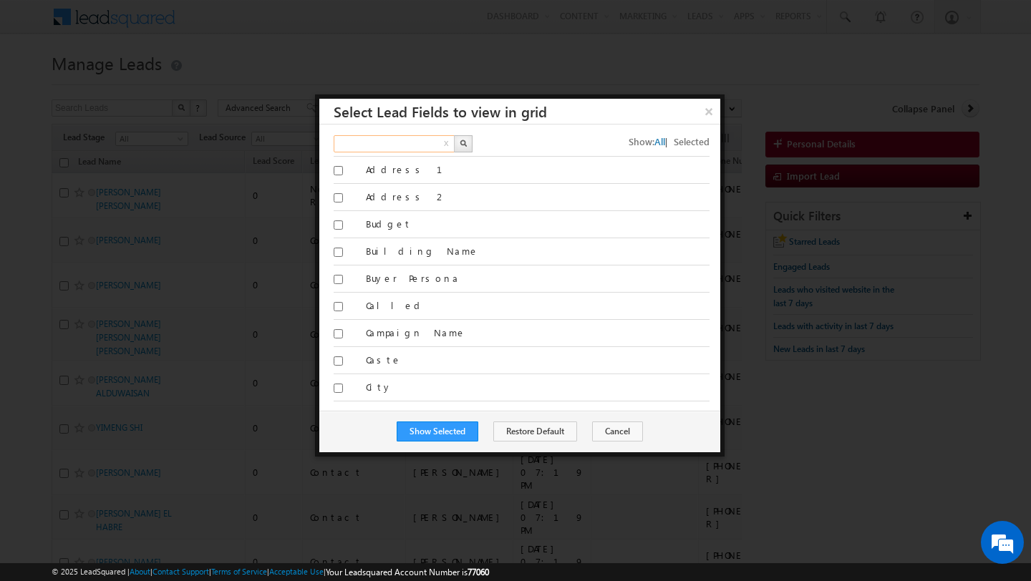
click at [417, 142] on input "text" at bounding box center [394, 143] width 122 height 17
type input "mobile"
click at [464, 141] on img "button" at bounding box center [462, 143] width 7 height 7
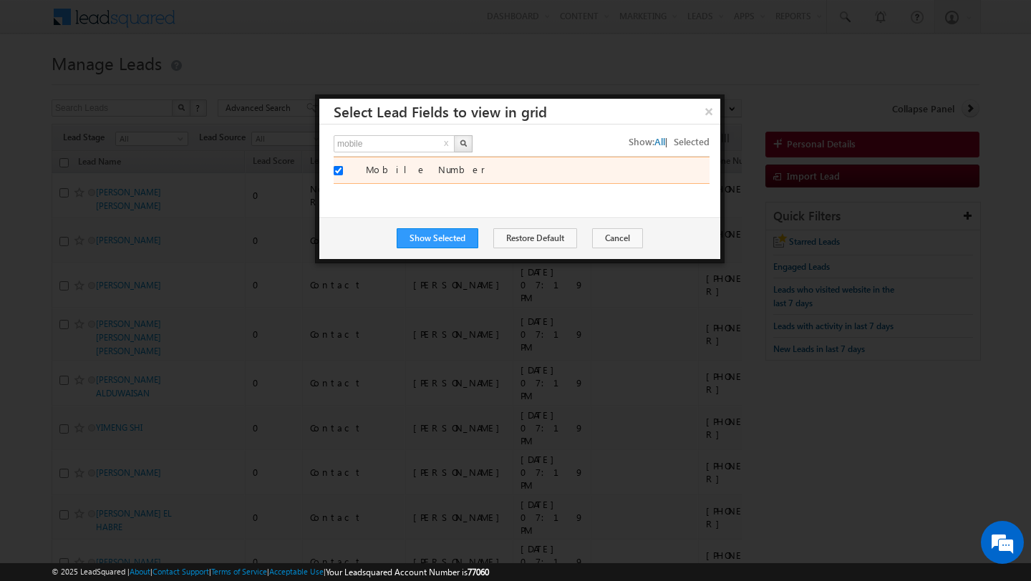
click at [394, 172] on label "Mobile Number" at bounding box center [538, 169] width 344 height 13
click at [343, 172] on input "Mobile Number" at bounding box center [337, 170] width 9 height 9
checkbox input "false"
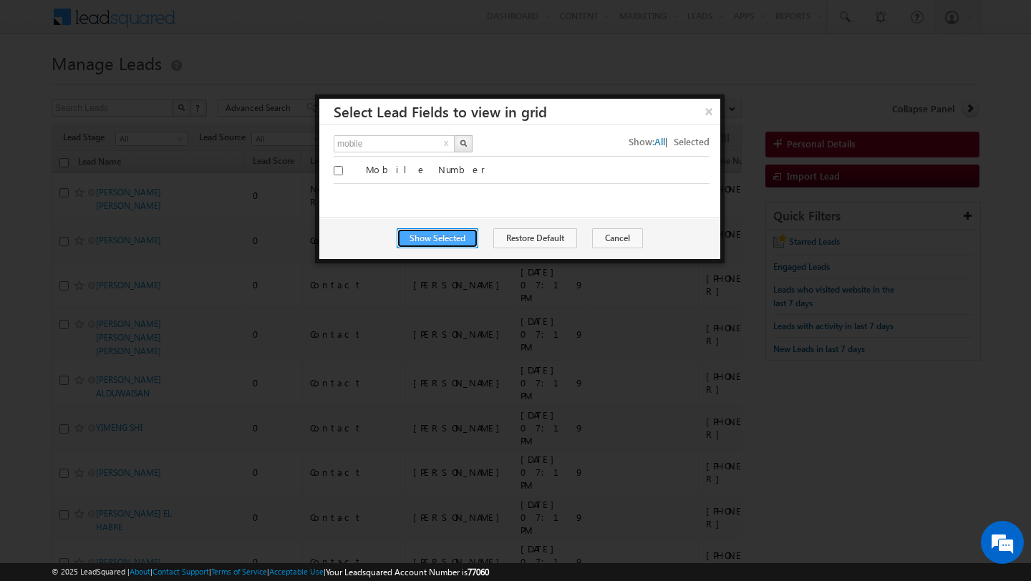
click at [443, 240] on button "Show Selected" at bounding box center [437, 238] width 82 height 20
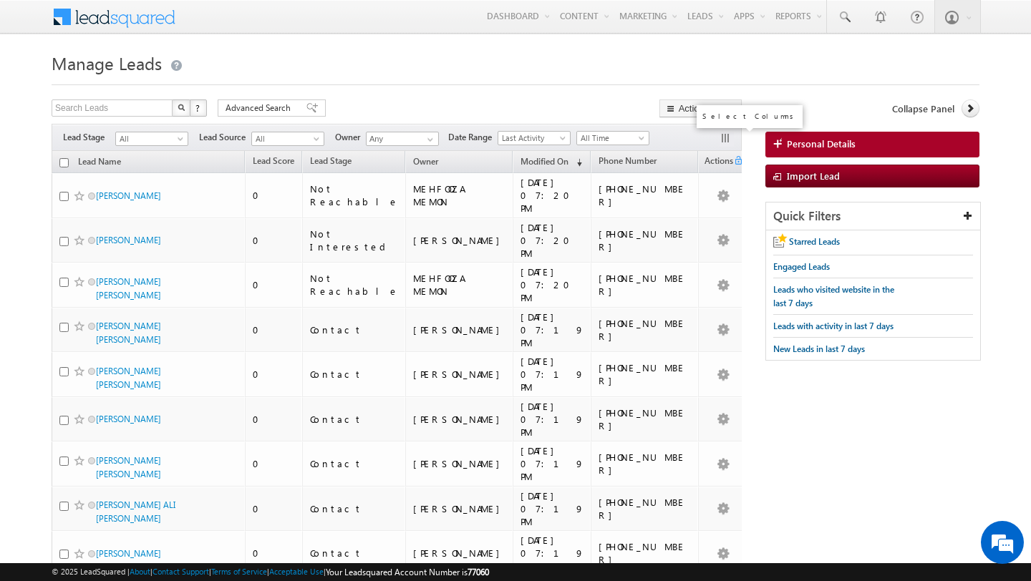
click at [726, 137] on button "button" at bounding box center [726, 139] width 14 height 14
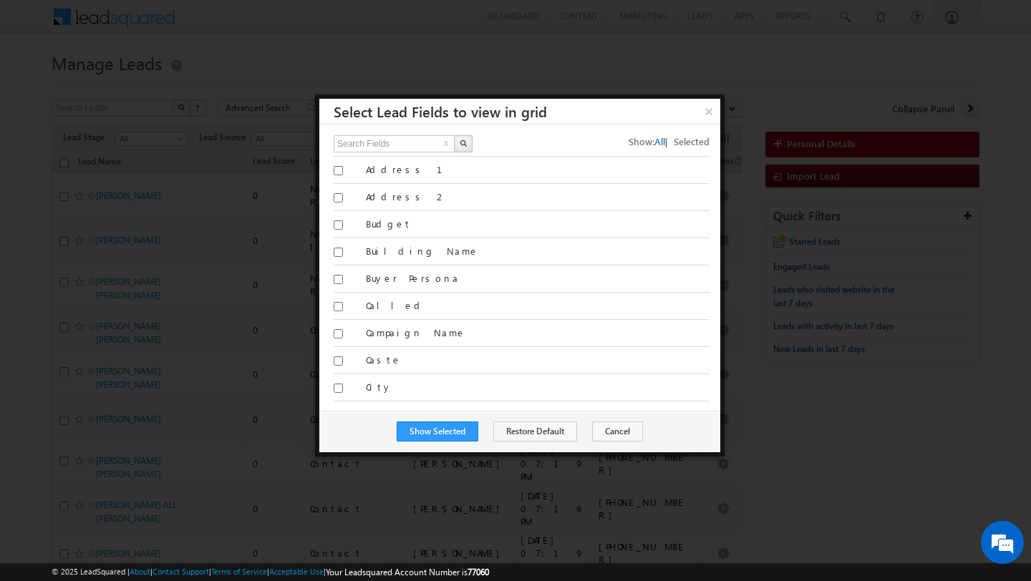
click at [558, 71] on div at bounding box center [515, 290] width 1031 height 581
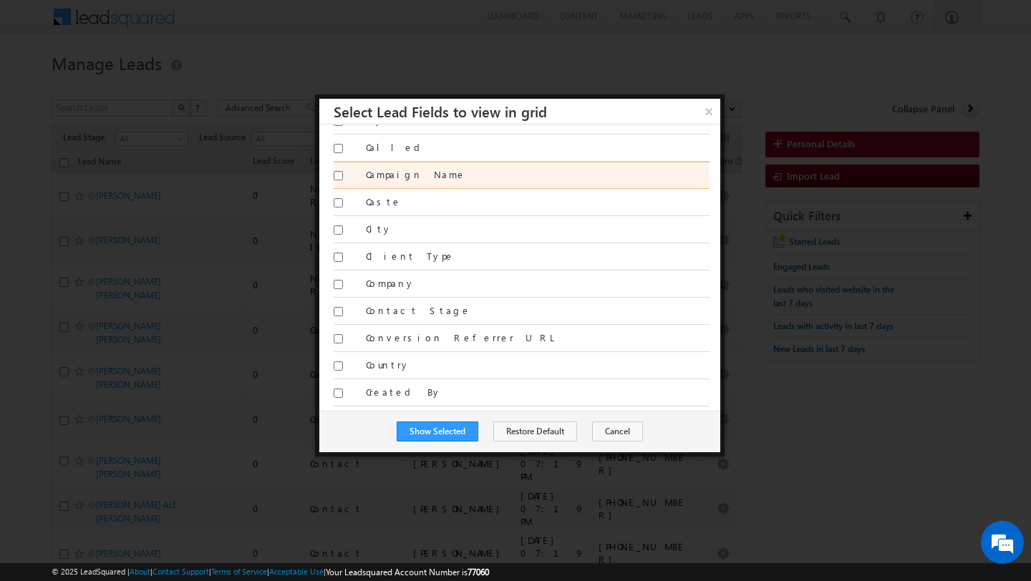
scroll to position [160, 0]
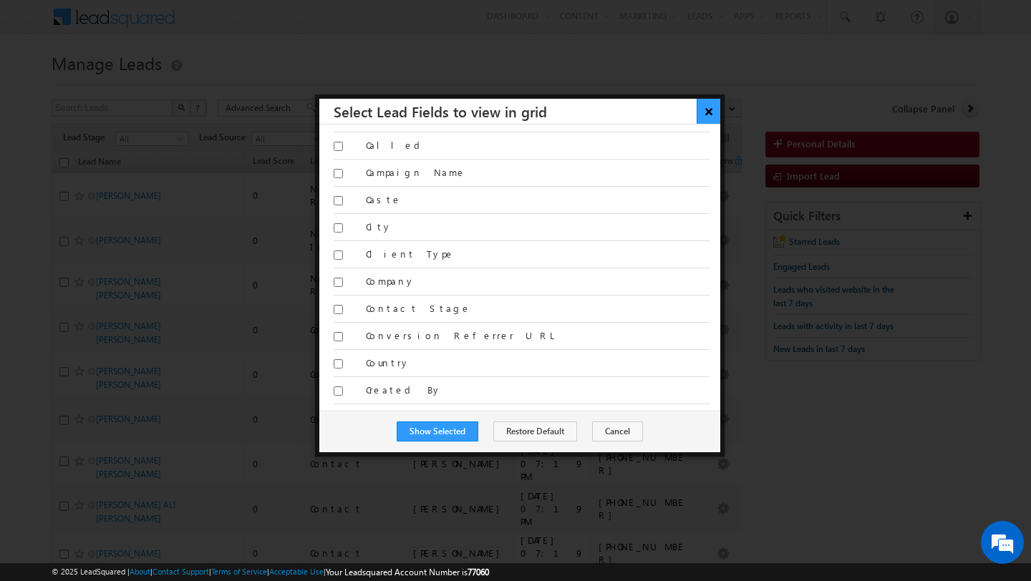
click at [711, 111] on button "×" at bounding box center [708, 111] width 24 height 25
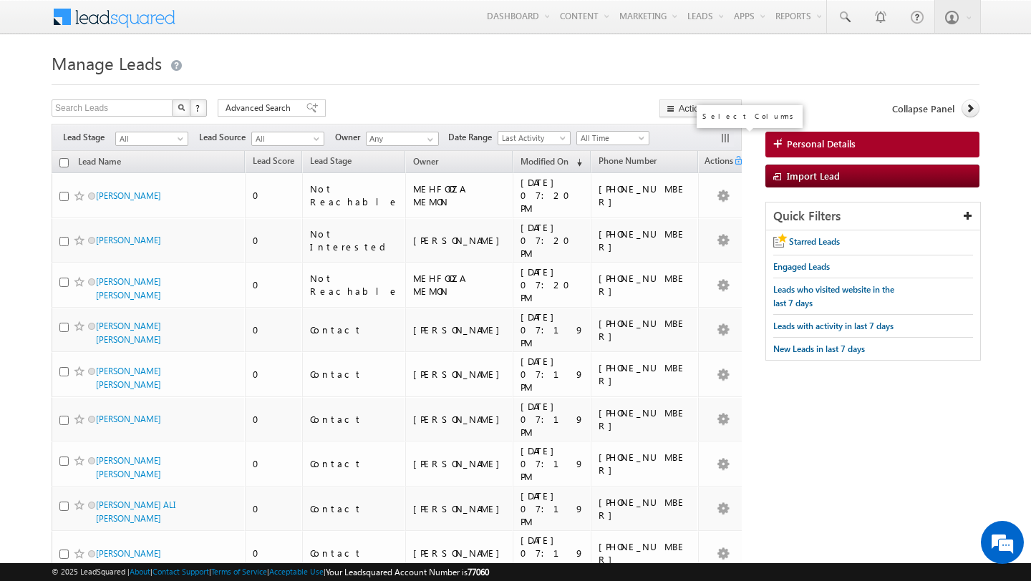
click at [724, 138] on button "button" at bounding box center [726, 139] width 14 height 14
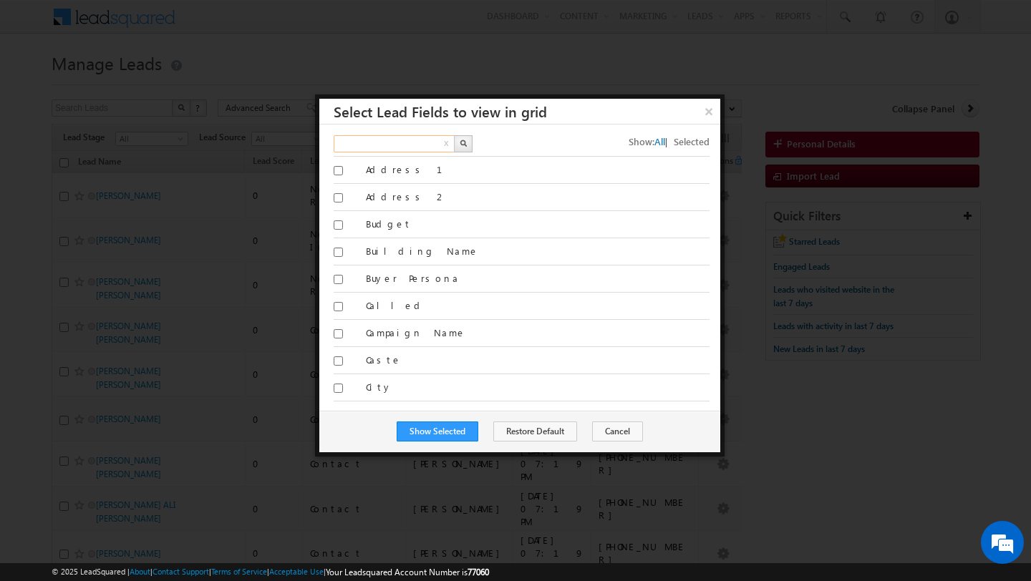
click at [398, 142] on input "text" at bounding box center [394, 143] width 122 height 17
type input "lead s"
click at [464, 142] on img "button" at bounding box center [462, 143] width 7 height 7
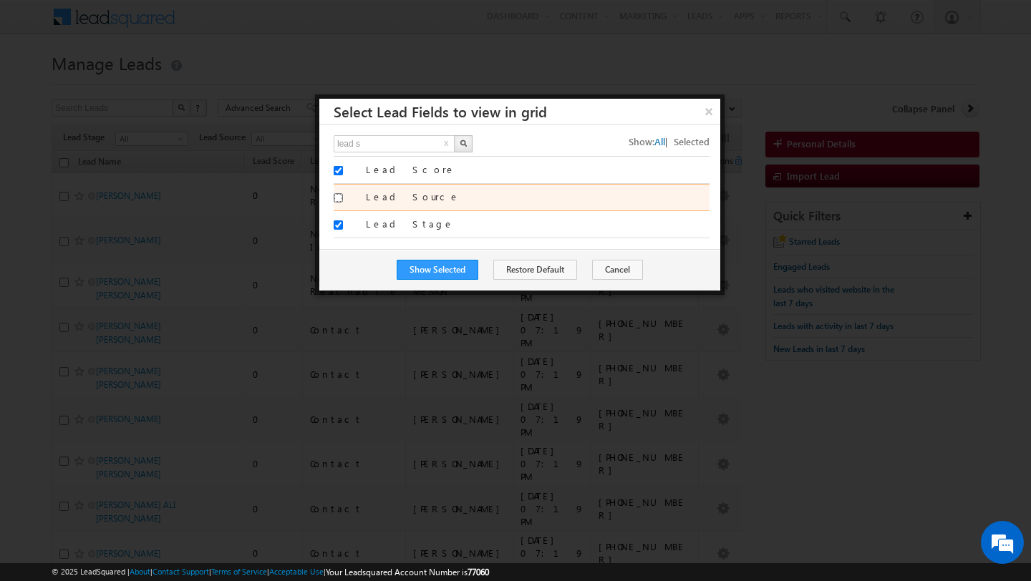
click at [341, 195] on input "Lead Source" at bounding box center [337, 197] width 9 height 9
checkbox input "true"
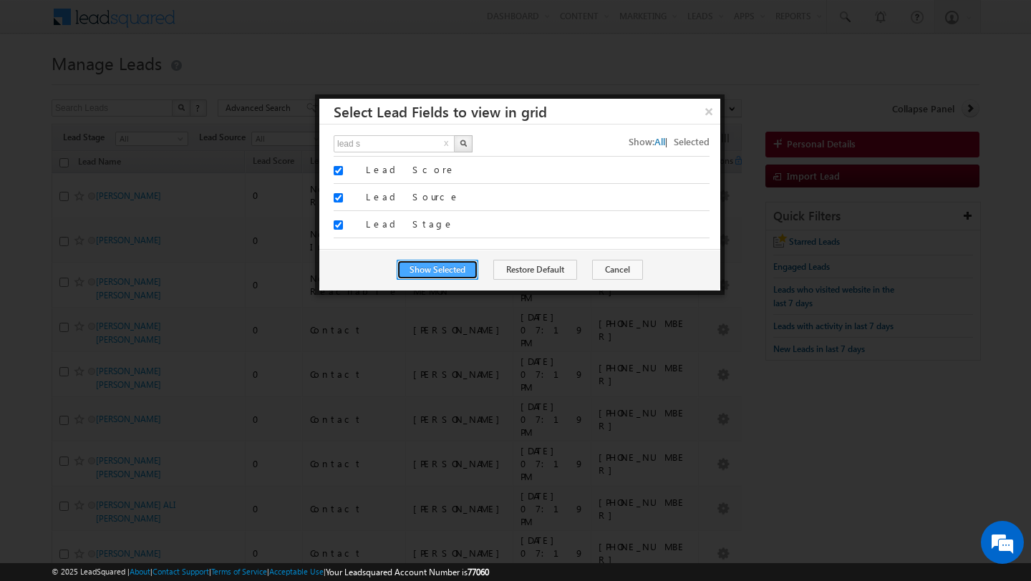
click at [430, 268] on button "Show Selected" at bounding box center [437, 270] width 82 height 20
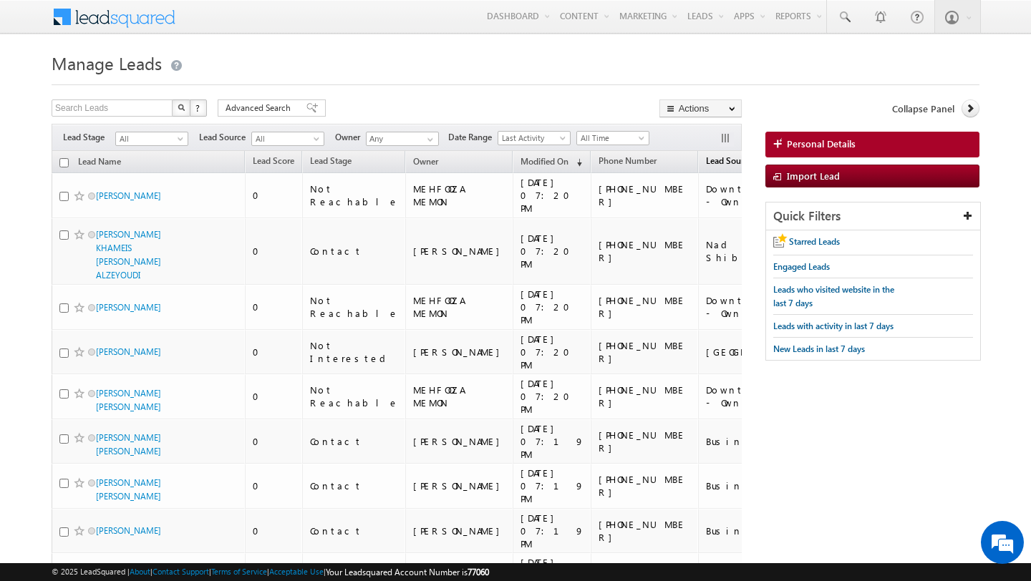
click at [706, 160] on span "Lead Source" at bounding box center [729, 160] width 47 height 11
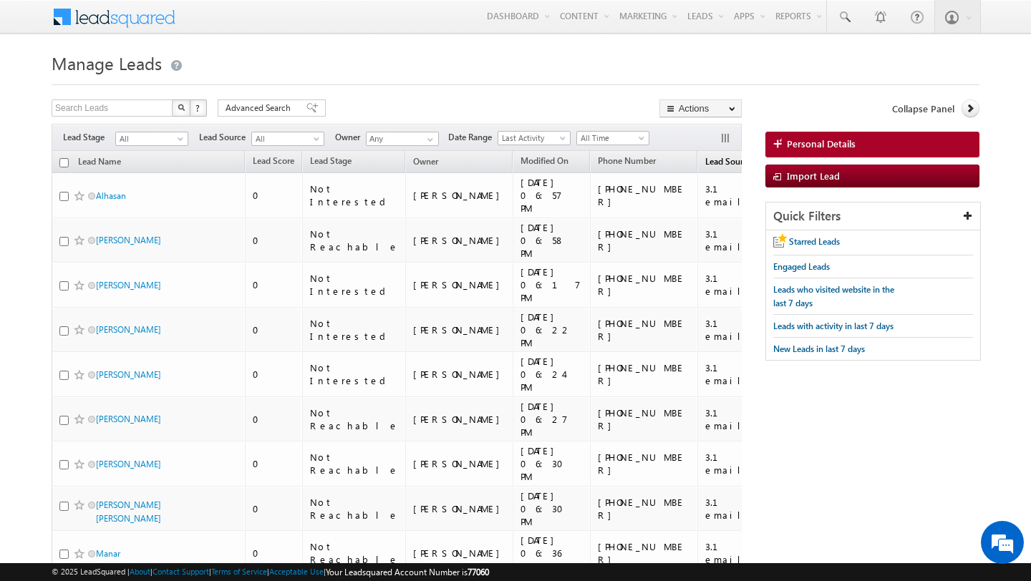
click at [705, 160] on span "Lead Source" at bounding box center [728, 161] width 47 height 11
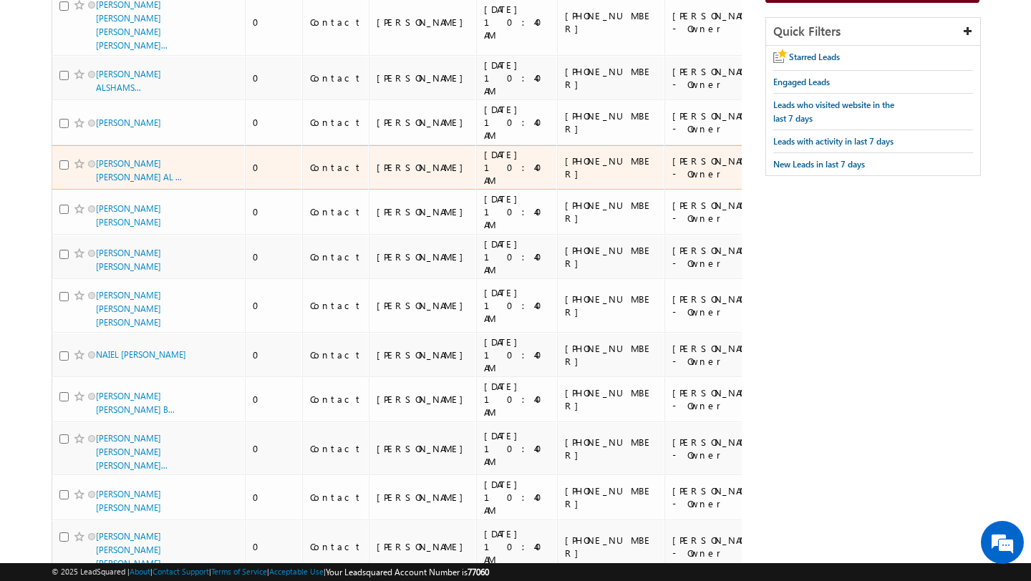
scroll to position [659, 0]
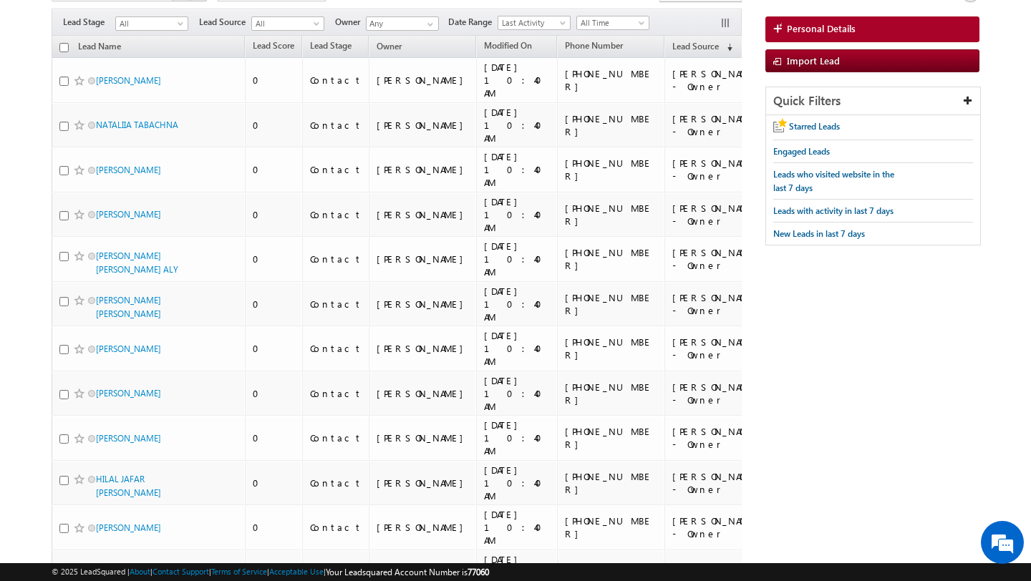
scroll to position [0, 0]
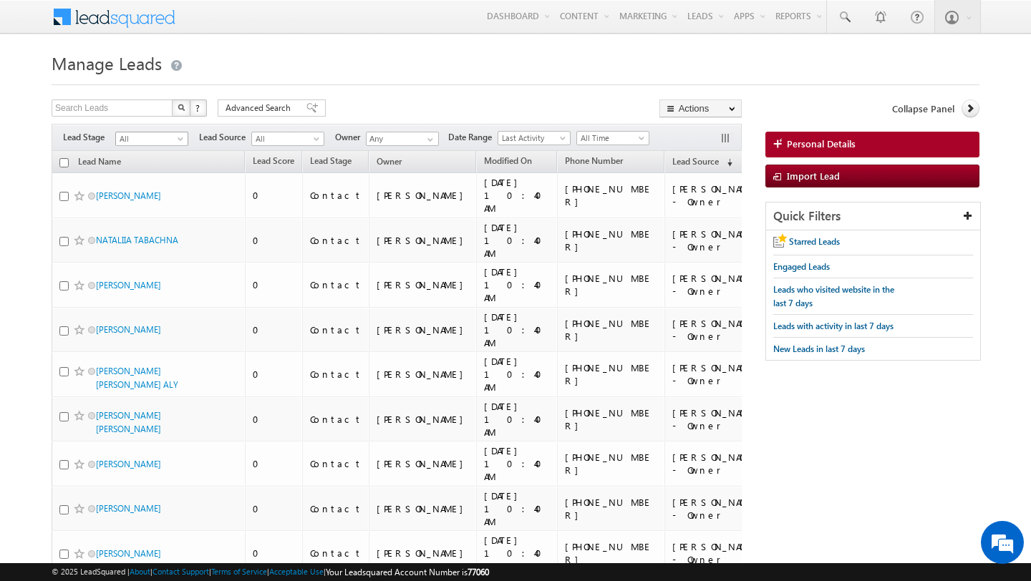
click at [150, 136] on span "All" at bounding box center [150, 138] width 68 height 13
click at [290, 138] on span "All" at bounding box center [286, 138] width 68 height 13
click at [414, 139] on input "Any" at bounding box center [402, 139] width 73 height 14
click at [427, 140] on span at bounding box center [429, 139] width 11 height 11
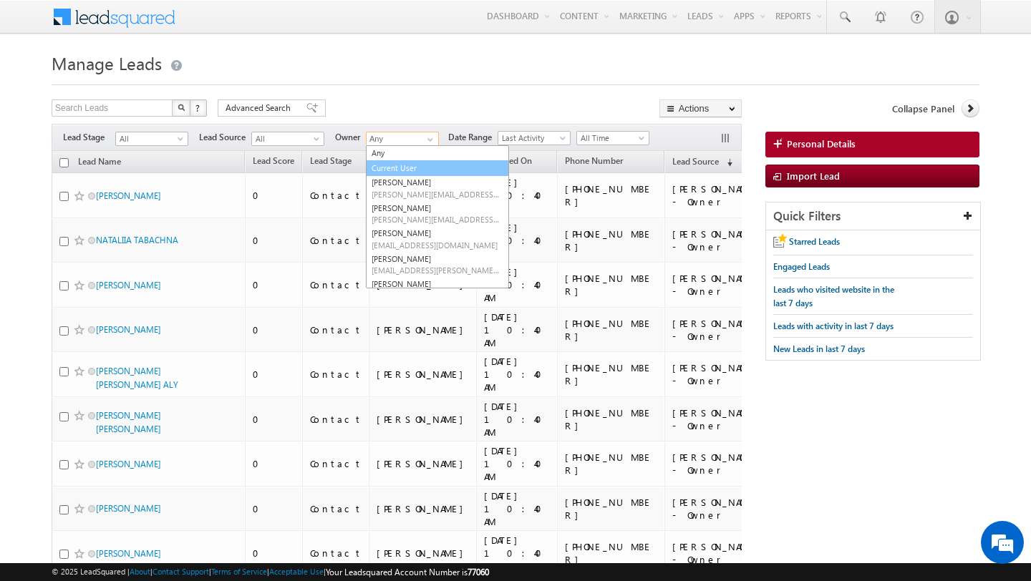
click at [406, 167] on link "Current User" at bounding box center [437, 168] width 143 height 16
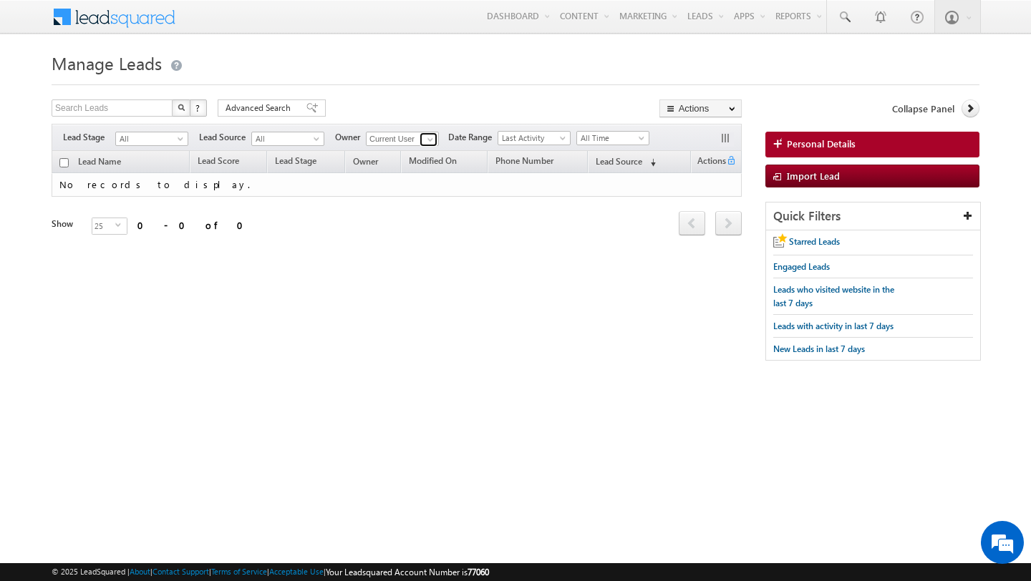
click at [426, 140] on span at bounding box center [429, 139] width 11 height 11
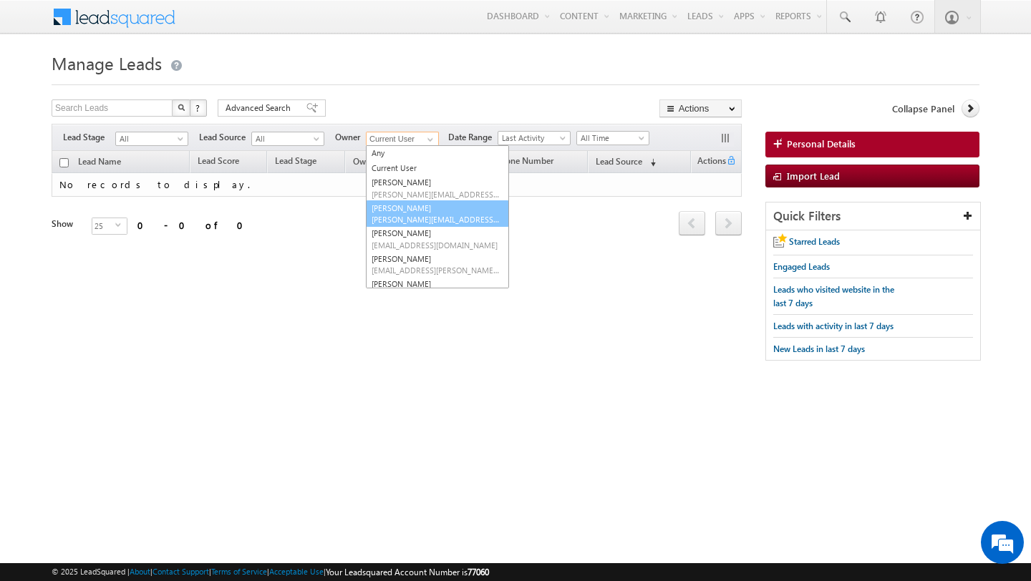
click at [401, 215] on span "ankitkumar.singh@indglobal.ae" at bounding box center [435, 219] width 129 height 11
type input "Ankit Singh"
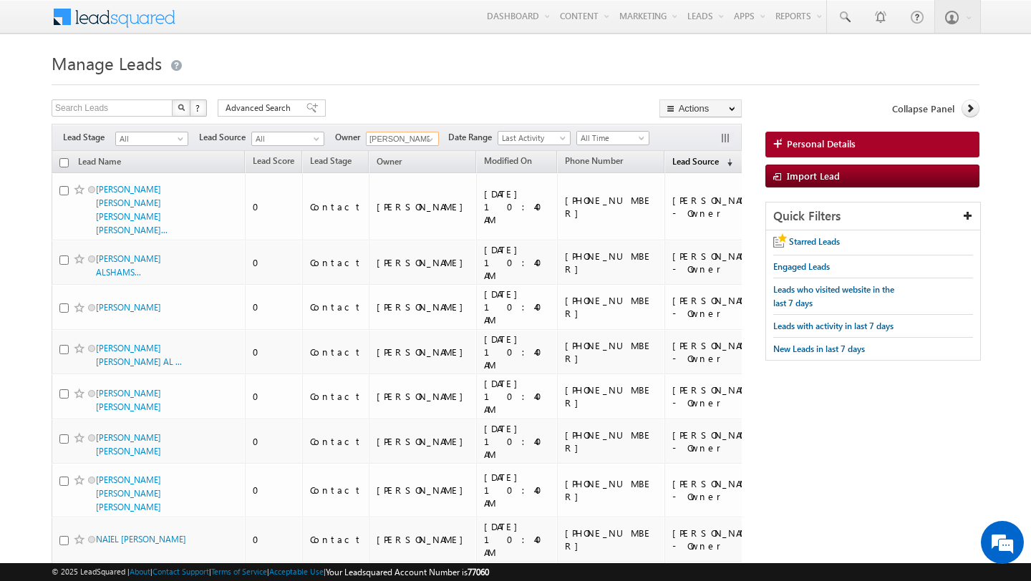
click at [672, 163] on span "Lead Source" at bounding box center [695, 161] width 47 height 11
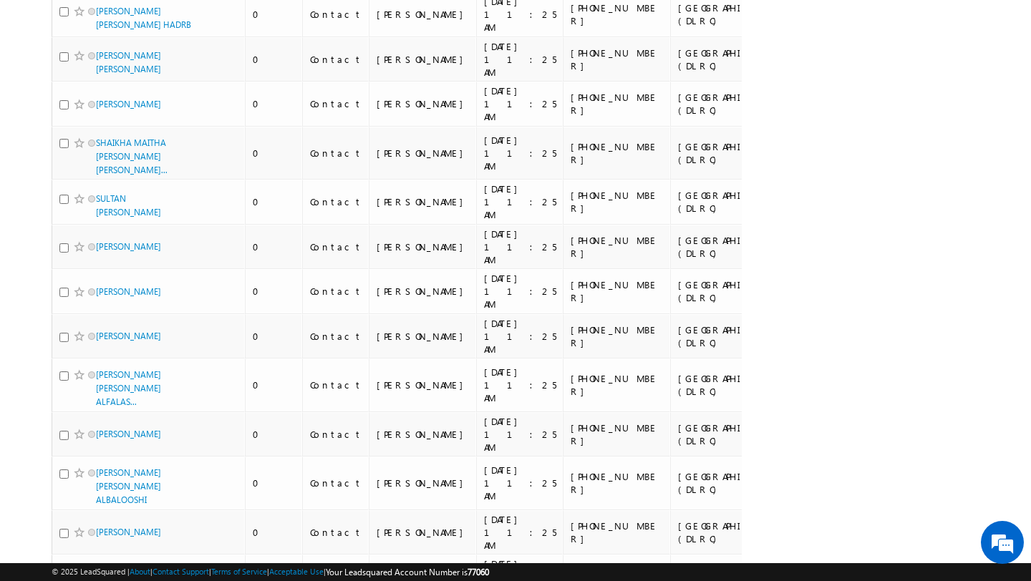
scroll to position [609, 0]
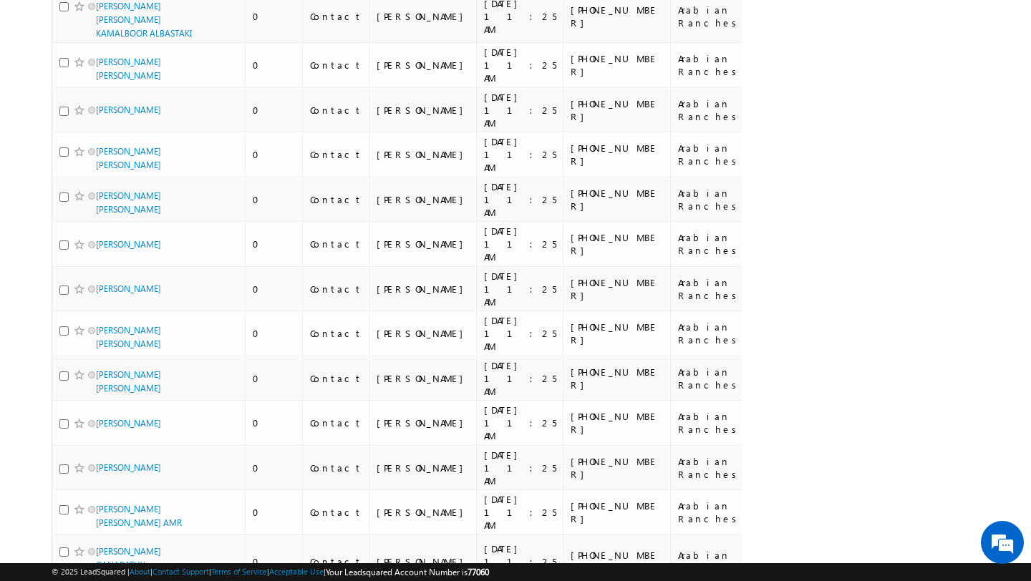
scroll to position [7121, 0]
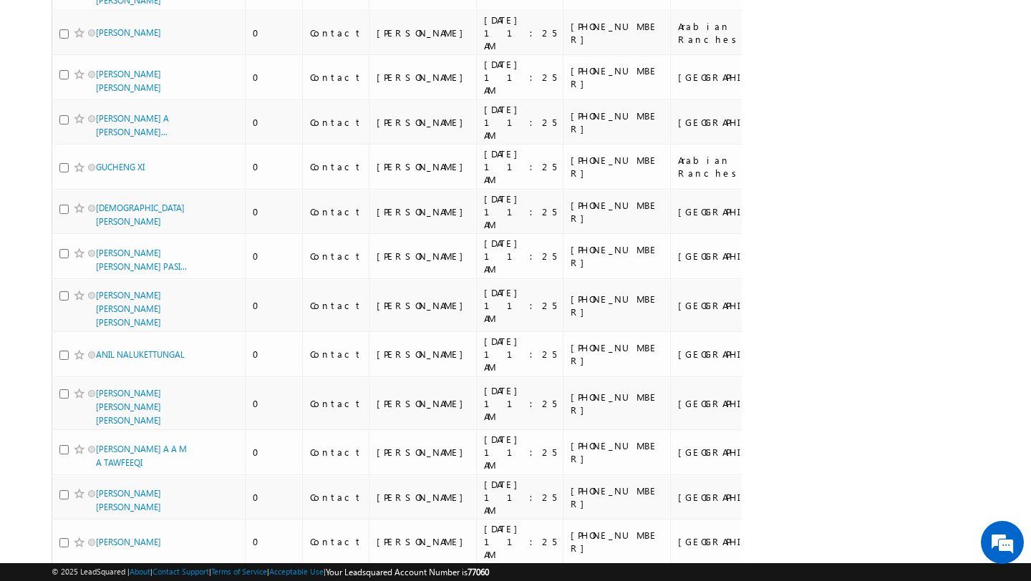
scroll to position [7167, 0]
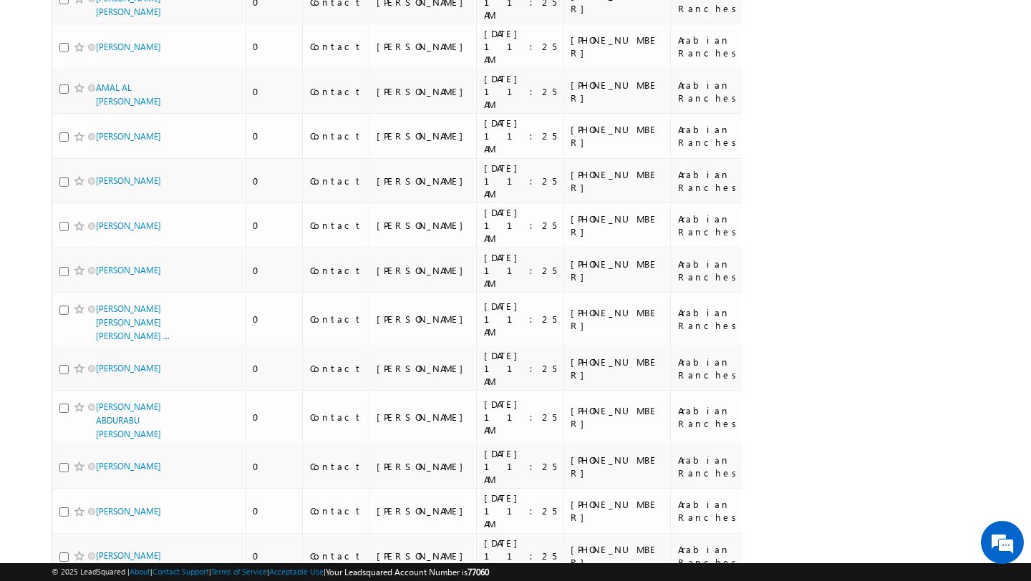
scroll to position [0, 0]
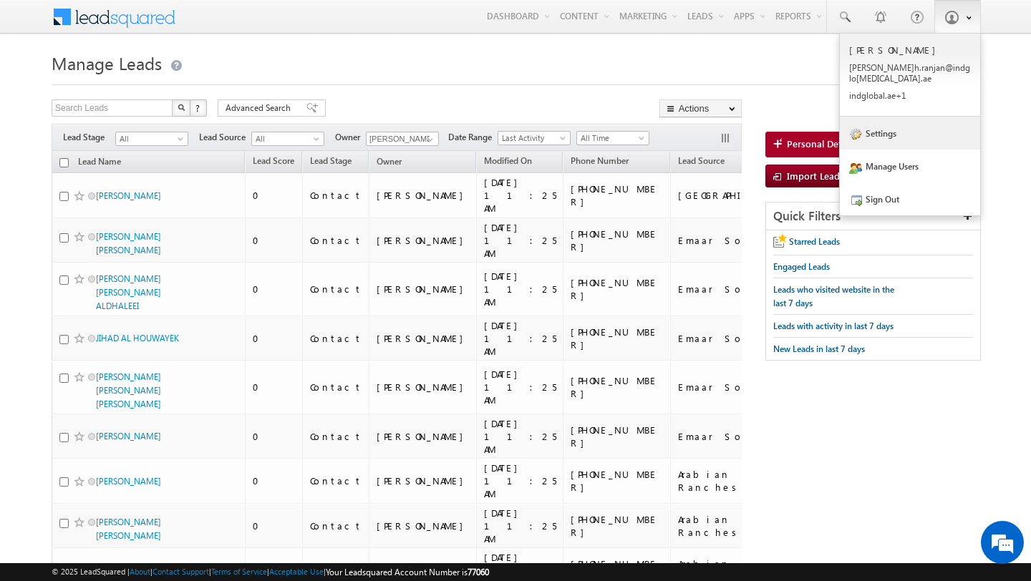
click at [882, 122] on link "Settings" at bounding box center [909, 133] width 140 height 33
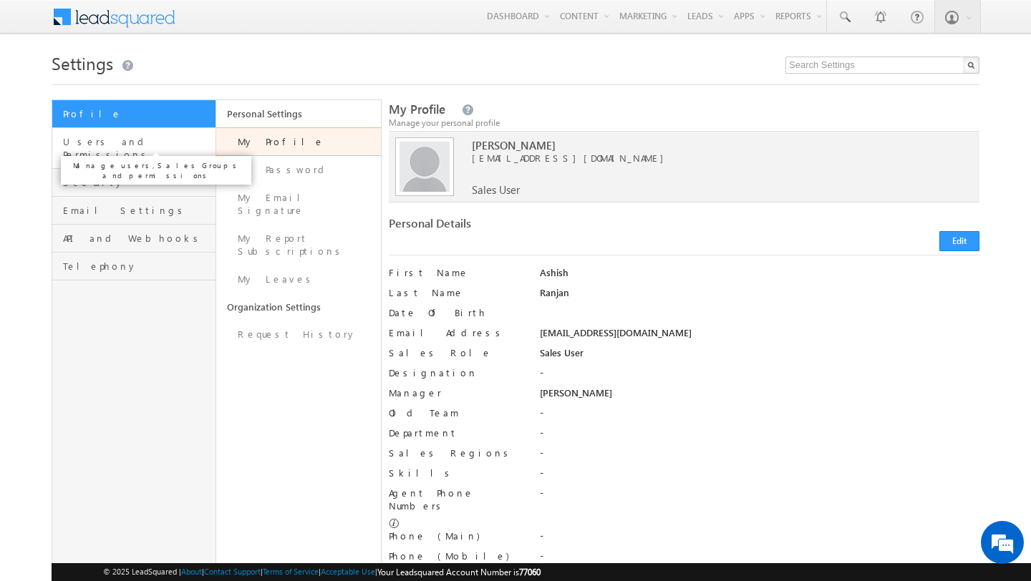
click at [137, 145] on span "Users and Permissions" at bounding box center [137, 148] width 149 height 26
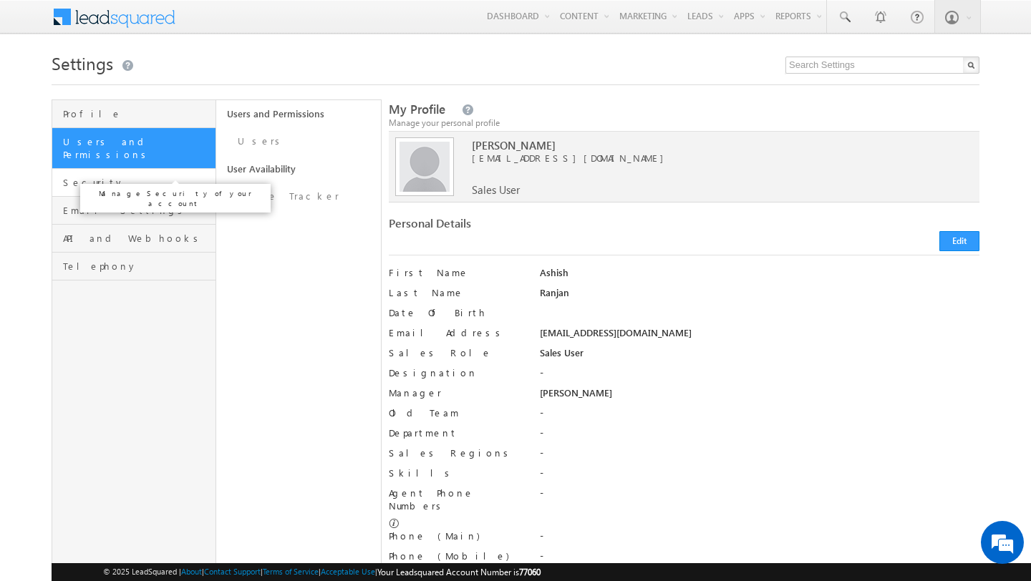
click at [140, 176] on span "Security" at bounding box center [137, 182] width 149 height 13
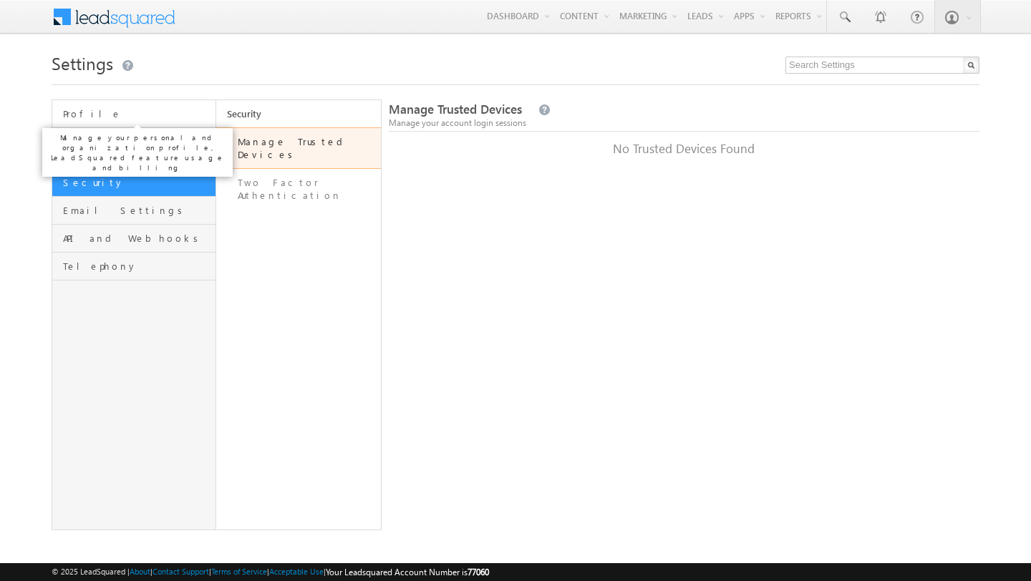
click at [88, 114] on span "Profile" at bounding box center [137, 113] width 149 height 13
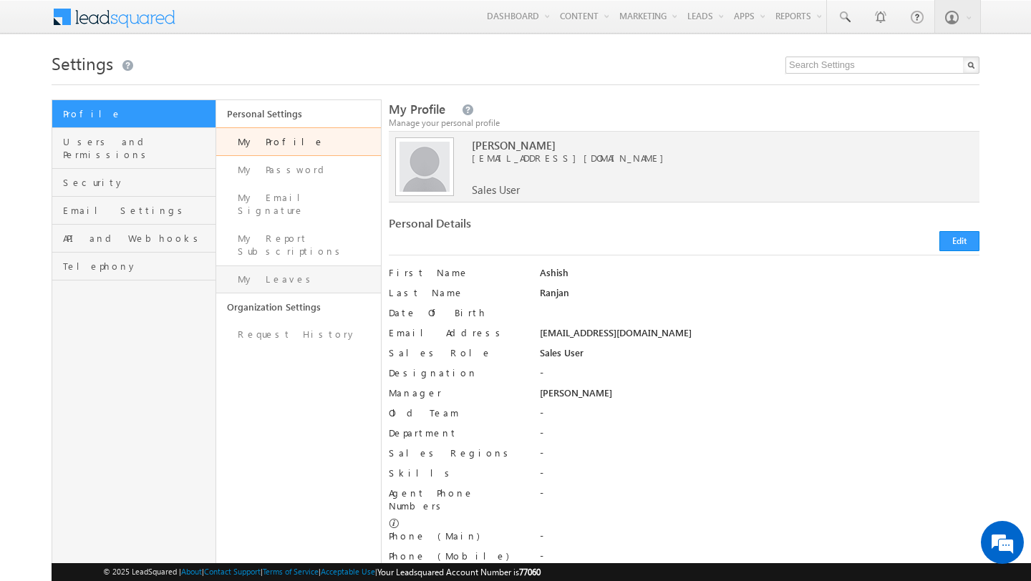
click at [275, 266] on link "My Leaves" at bounding box center [298, 280] width 164 height 28
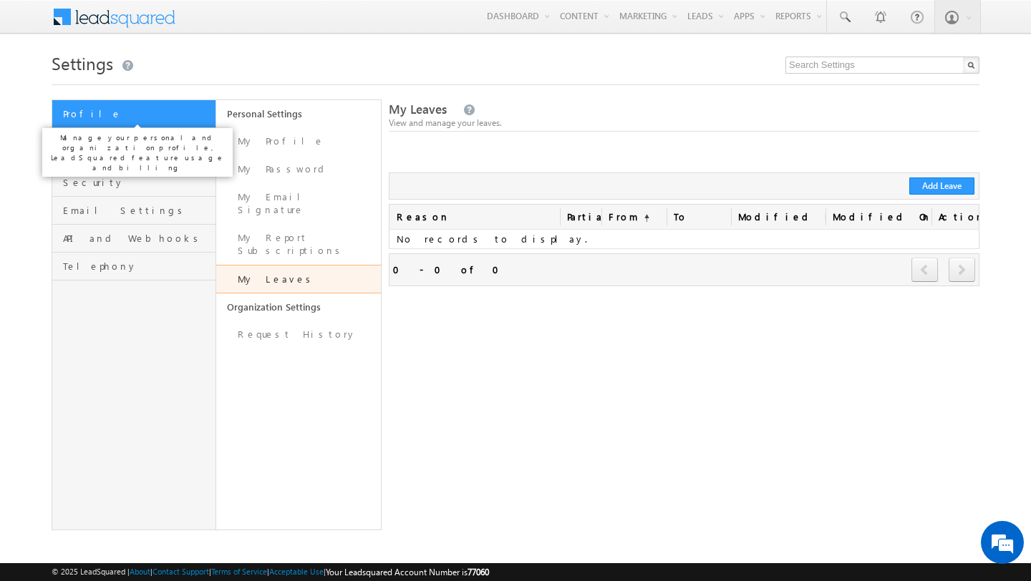
click at [142, 119] on span "Profile" at bounding box center [137, 113] width 149 height 13
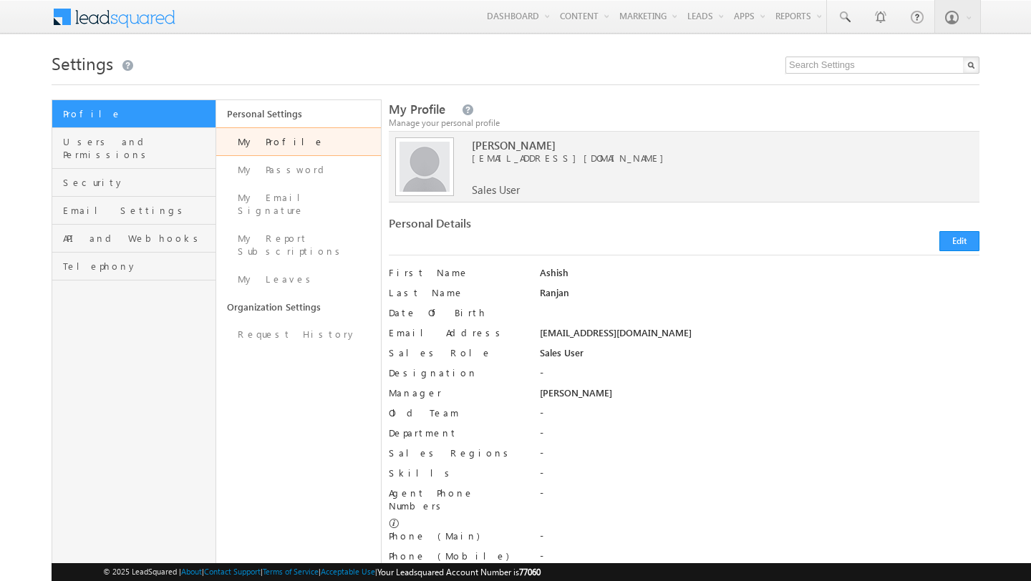
click at [263, 115] on link "Personal Settings" at bounding box center [298, 113] width 164 height 27
click at [84, 24] on span at bounding box center [124, 15] width 104 height 25
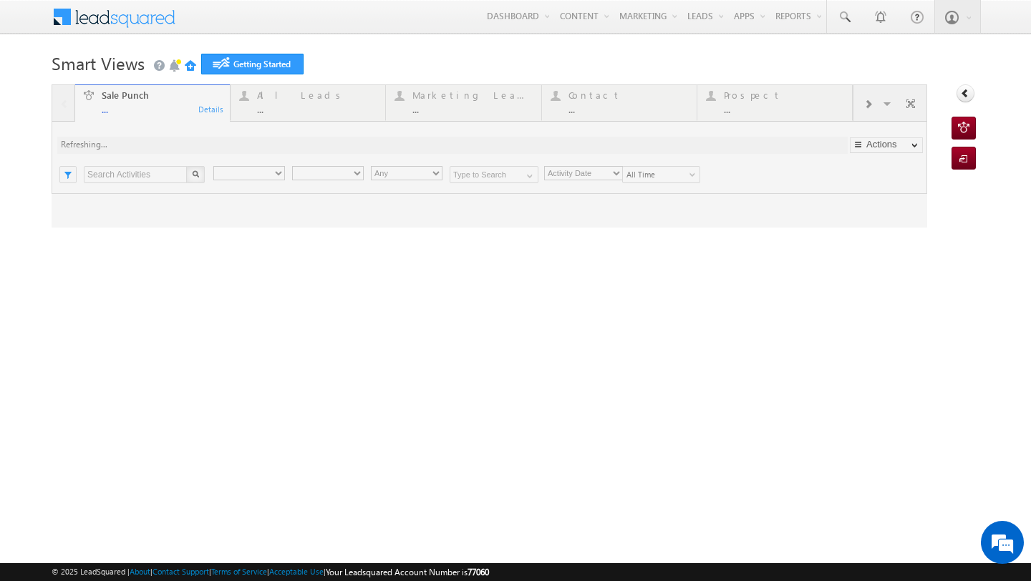
type input "Any Owner"
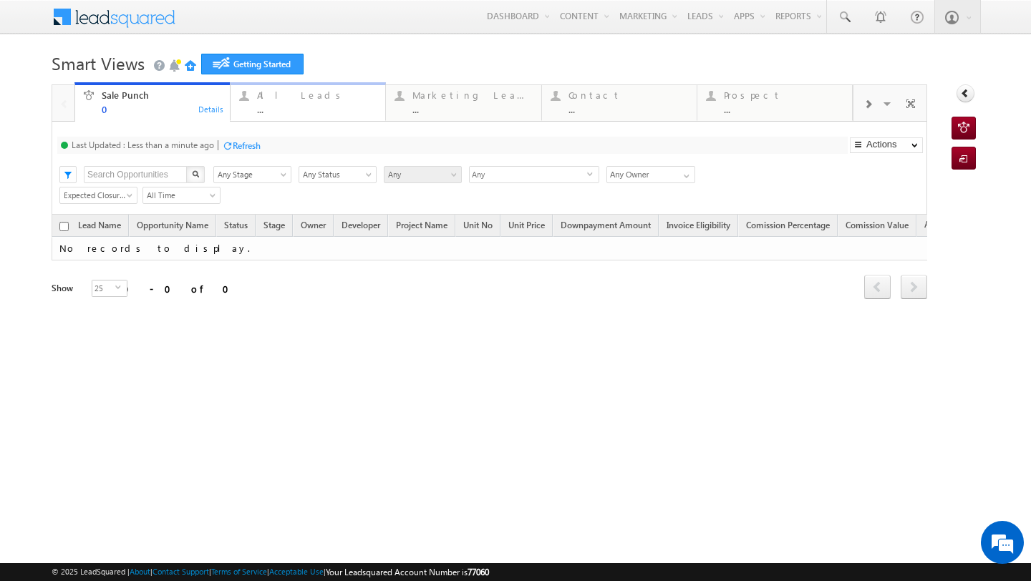
click at [293, 99] on div "All Leads" at bounding box center [317, 94] width 120 height 11
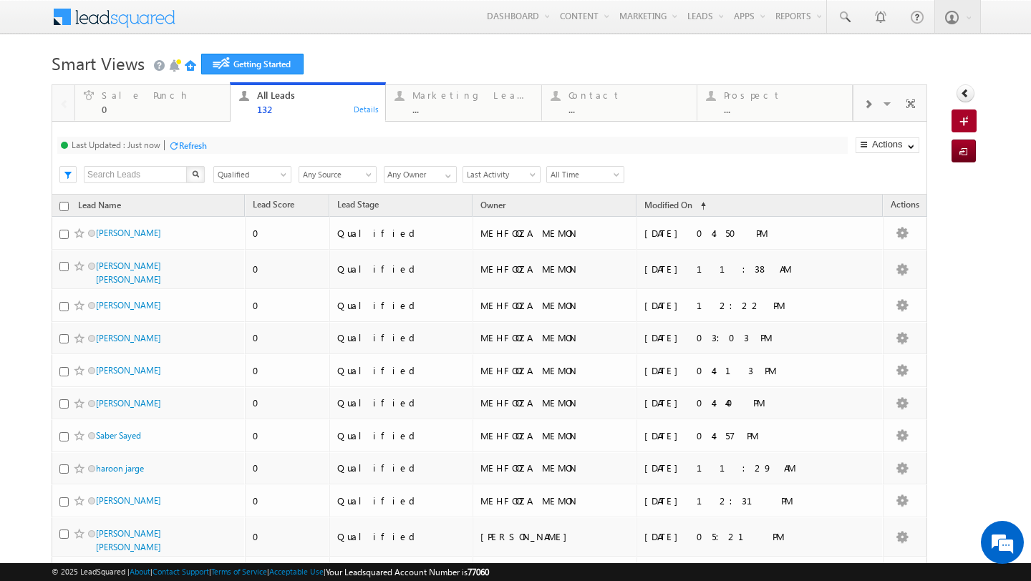
click at [179, 145] on div "Refresh" at bounding box center [193, 145] width 28 height 11
